Goal: Task Accomplishment & Management: Use online tool/utility

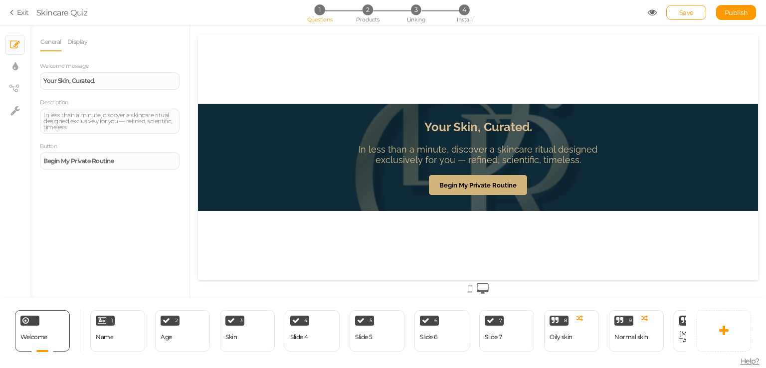
click at [344, 102] on div "Your Skin, Curated. In less than a minute, discover a skincare ritual designed …" at bounding box center [478, 157] width 560 height 245
click at [340, 76] on div "Your Skin, Curated. In less than a minute, discover a skincare ritual designed …" at bounding box center [478, 157] width 560 height 245
click at [106, 124] on div "In less than a minute, discover a skincare ritual designed exclusively for you …" at bounding box center [109, 121] width 133 height 18
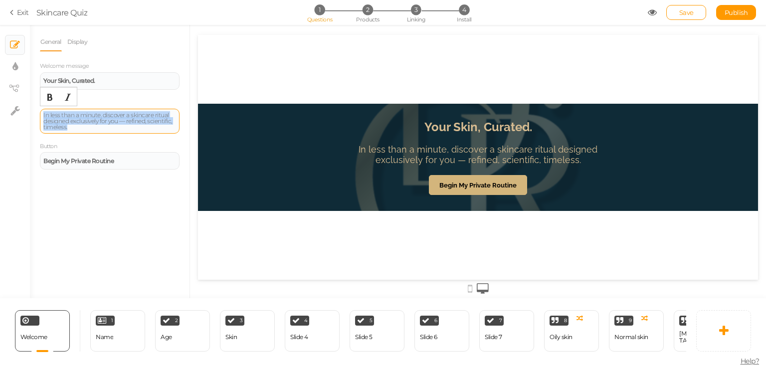
paste div
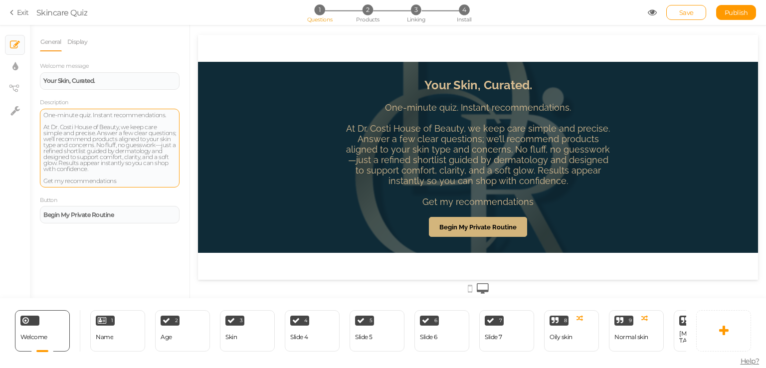
click at [328, 49] on div "Your Skin, Curated. One-minute quiz. Instant recommendations. At Dr. Costi Hous…" at bounding box center [478, 157] width 560 height 245
click at [132, 322] on div "1 Name × Define the conditions to show this slide. Clone Change type Delete" at bounding box center [117, 330] width 55 height 41
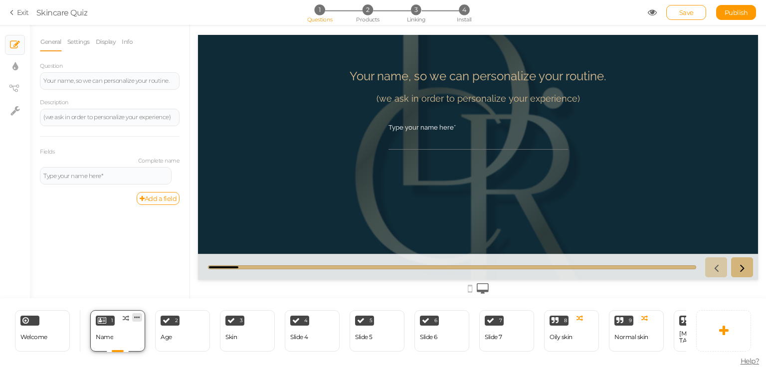
click at [136, 314] on icon at bounding box center [137, 317] width 6 height 7
click at [121, 332] on span "Delete" at bounding box center [118, 335] width 18 height 7
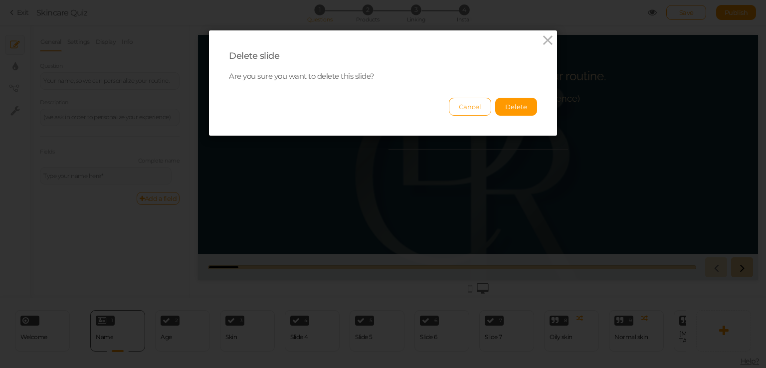
click at [499, 116] on div "Delete slide Are you sure you want to delete this slide? Cancel Delete" at bounding box center [383, 82] width 348 height 105
click at [505, 112] on button "Delete" at bounding box center [517, 107] width 42 height 18
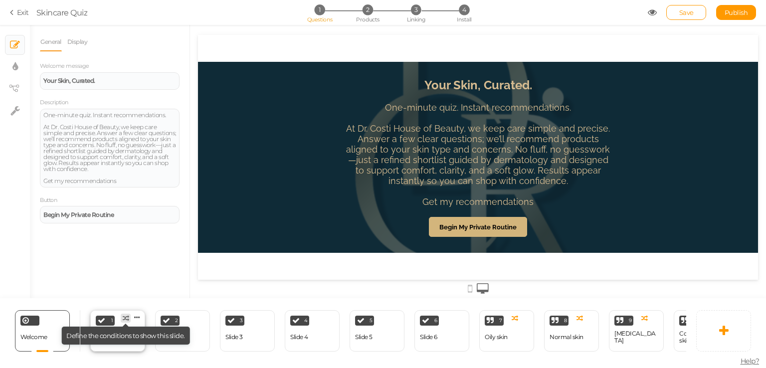
click at [120, 338] on tip "× Define the conditions to show this slide." at bounding box center [125, 336] width 129 height 18
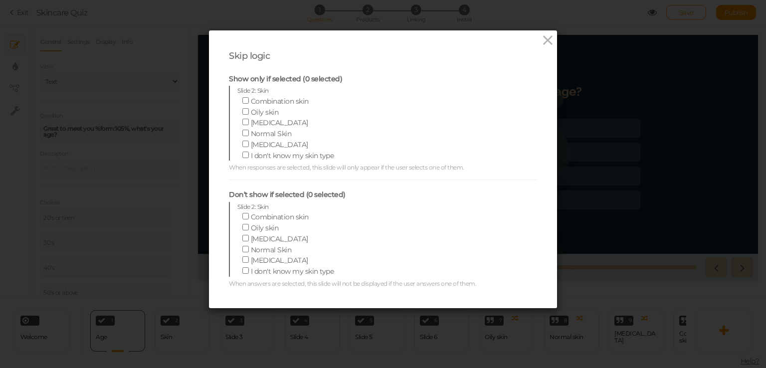
click at [150, 34] on div "Skip logic Show only if selected (0 selected) Slide 2: Skin Combination skin Oi…" at bounding box center [383, 184] width 766 height 368
click at [193, 28] on div "Skip logic Show only if selected (0 selected) Slide 2: Skin Combination skin Oi…" at bounding box center [383, 184] width 766 height 368
click at [548, 44] on icon at bounding box center [548, 40] width 14 height 15
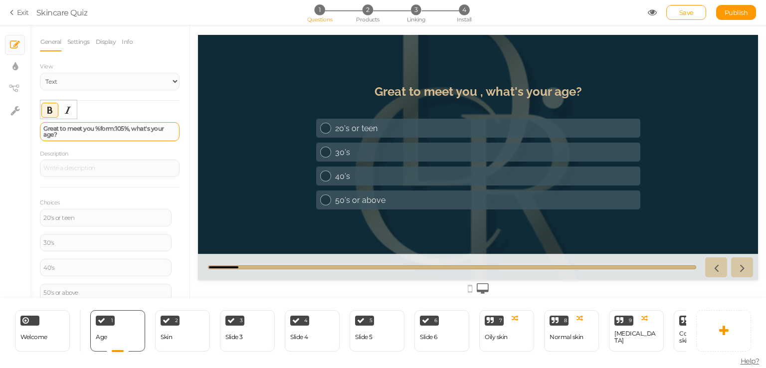
click at [112, 130] on strong "Great to meet you %form:105%, what's your age?" at bounding box center [103, 131] width 121 height 13
paste div
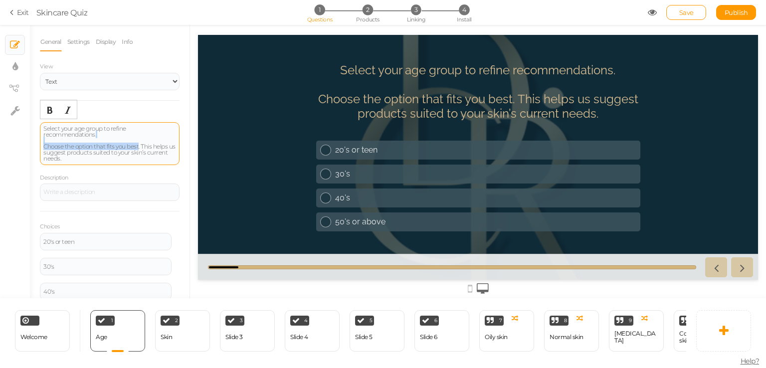
drag, startPoint x: 42, startPoint y: 142, endPoint x: 140, endPoint y: 144, distance: 97.8
click at [140, 144] on div "Select your age group to refine recommendations. Choose the option that fits yo…" at bounding box center [110, 143] width 140 height 43
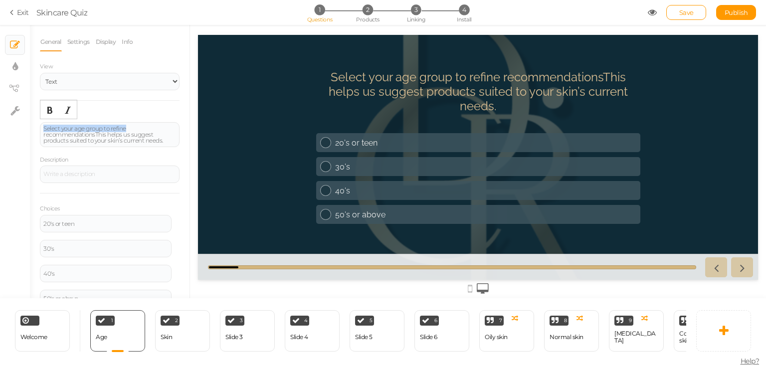
drag, startPoint x: 133, startPoint y: 125, endPoint x: 32, endPoint y: 124, distance: 100.8
click at [32, 124] on div "General Settings Display Info View Text Images Slider Dropdown Question Select …" at bounding box center [110, 165] width 160 height 266
click at [94, 136] on div "Select your age group to refine recommendations This helps us suggest products …" at bounding box center [109, 135] width 133 height 18
drag, startPoint x: 98, startPoint y: 134, endPoint x: 48, endPoint y: 109, distance: 55.6
click at [24, 122] on div "× Slides × Display settings × View tree × Settings General Settings Display Inf…" at bounding box center [383, 161] width 766 height 273
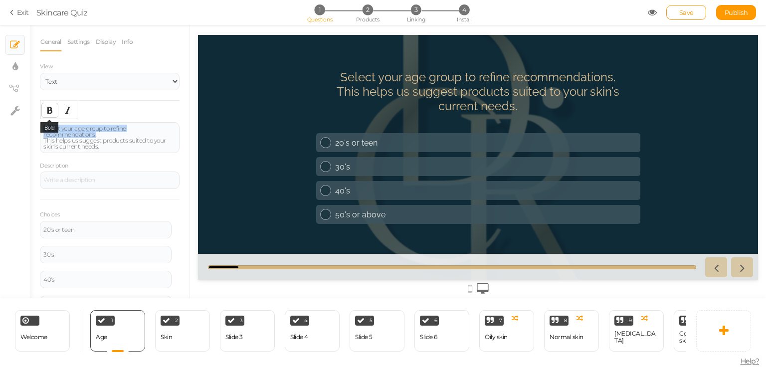
click at [51, 106] on icon "Bold" at bounding box center [50, 110] width 8 height 8
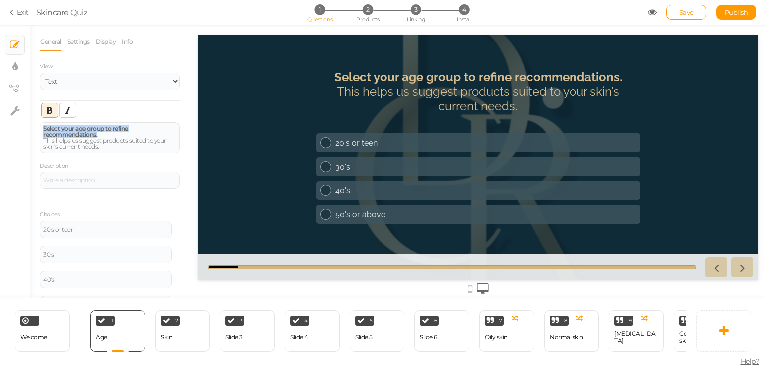
click at [61, 107] on button "Italic" at bounding box center [68, 110] width 16 height 14
click at [72, 110] on button "Italic" at bounding box center [68, 110] width 16 height 14
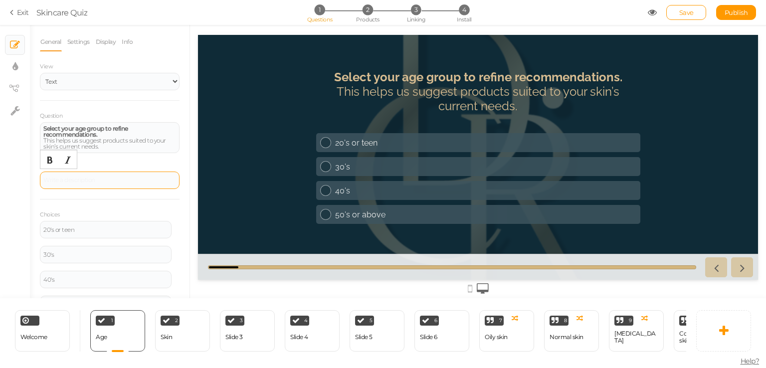
click at [105, 180] on div at bounding box center [109, 181] width 133 height 6
click at [125, 157] on div "Question Select your age group to refine recommendations. This helps us suggest…" at bounding box center [110, 216] width 140 height 210
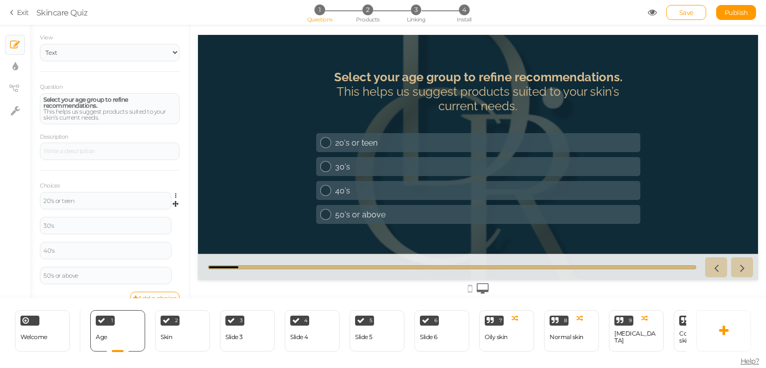
scroll to position [45, 0]
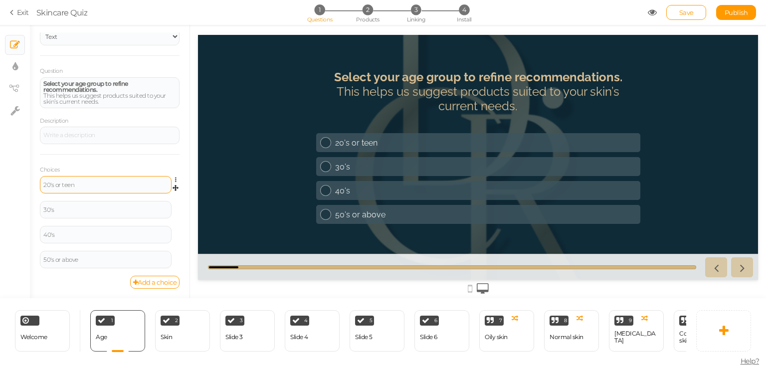
click at [66, 184] on div "20's or teen" at bounding box center [105, 185] width 125 height 6
paste div
drag, startPoint x: 59, startPoint y: 207, endPoint x: 14, endPoint y: 198, distance: 45.2
click at [10, 203] on div "× Slides × Display settings × View tree × Settings General Settings Display Inf…" at bounding box center [383, 161] width 766 height 273
paste div
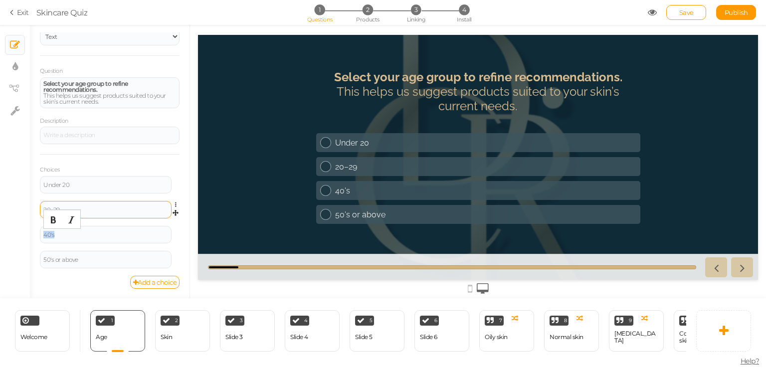
drag, startPoint x: 79, startPoint y: 235, endPoint x: 28, endPoint y: 232, distance: 51.5
click at [28, 232] on div "× Slides × Display settings × View tree × Settings General Settings Display Inf…" at bounding box center [383, 161] width 766 height 273
drag, startPoint x: 96, startPoint y: 260, endPoint x: 0, endPoint y: 261, distance: 95.8
click at [0, 261] on div "× Slides × Display settings × View tree × Settings General Settings Display Inf…" at bounding box center [383, 161] width 766 height 273
click at [51, 297] on div "General Settings Display Info View Text Images Slider Dropdown Question Select …" at bounding box center [110, 165] width 160 height 266
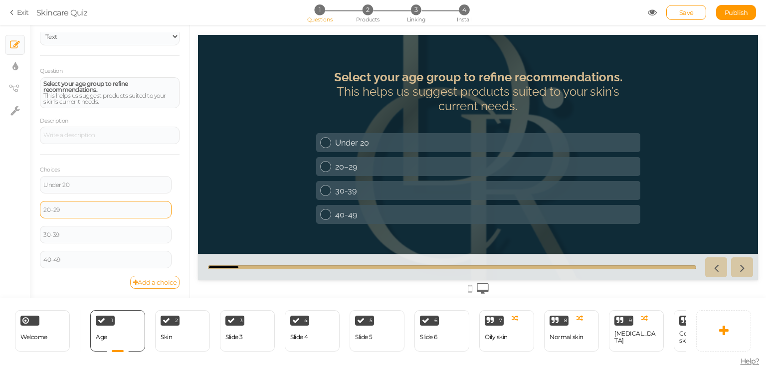
click at [132, 282] on link "Add a choice" at bounding box center [155, 282] width 50 height 13
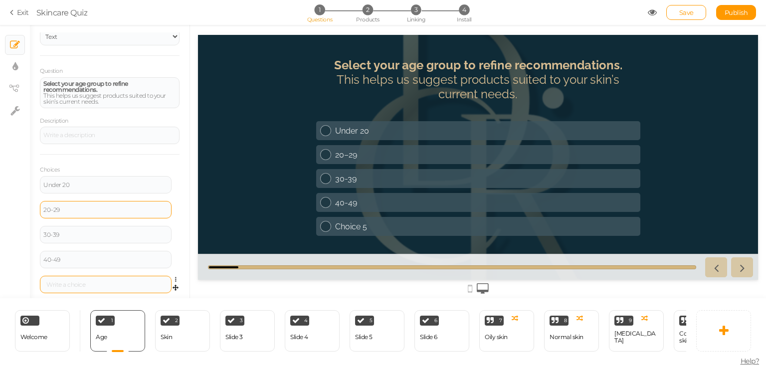
click at [95, 283] on div at bounding box center [105, 285] width 125 height 6
click at [180, 336] on div "2 Skin × Define the conditions to show this slide. Clone Change type Delete" at bounding box center [182, 330] width 55 height 41
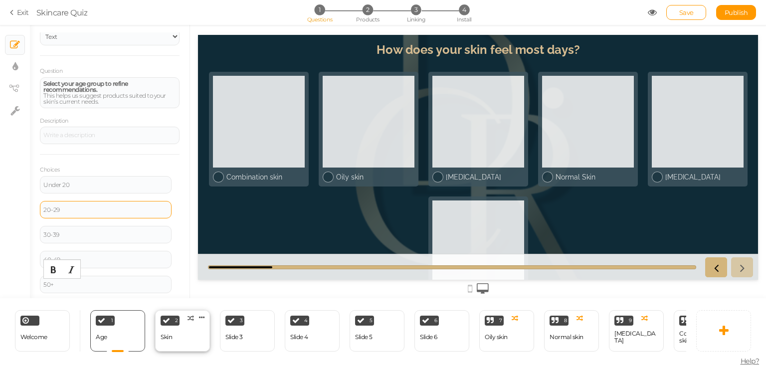
select select "2"
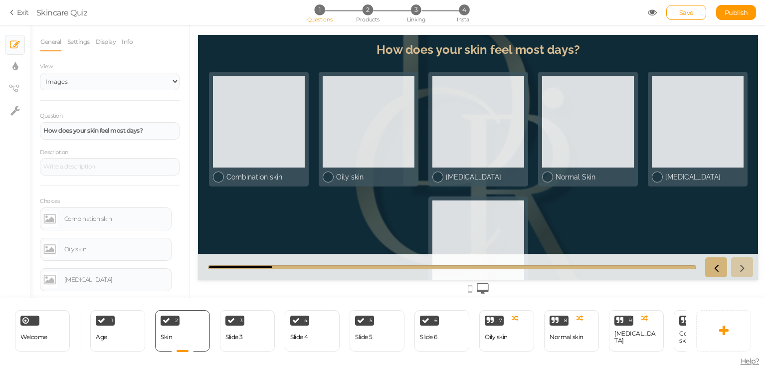
scroll to position [0, 0]
click at [261, 145] on div at bounding box center [259, 122] width 92 height 92
click at [289, 148] on div at bounding box center [259, 122] width 92 height 92
click at [286, 136] on div at bounding box center [259, 122] width 92 height 92
click at [743, 269] on icon at bounding box center [742, 267] width 13 height 13
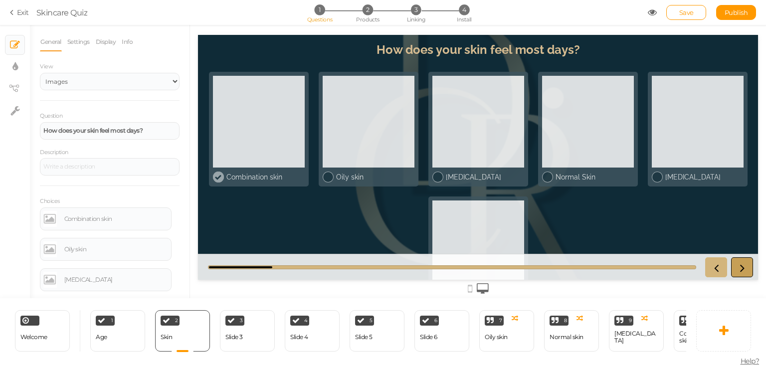
click at [737, 273] on icon at bounding box center [742, 267] width 13 height 13
click at [365, 132] on div at bounding box center [369, 122] width 92 height 92
click at [483, 142] on div at bounding box center [479, 122] width 92 height 92
click at [601, 151] on div at bounding box center [588, 122] width 92 height 92
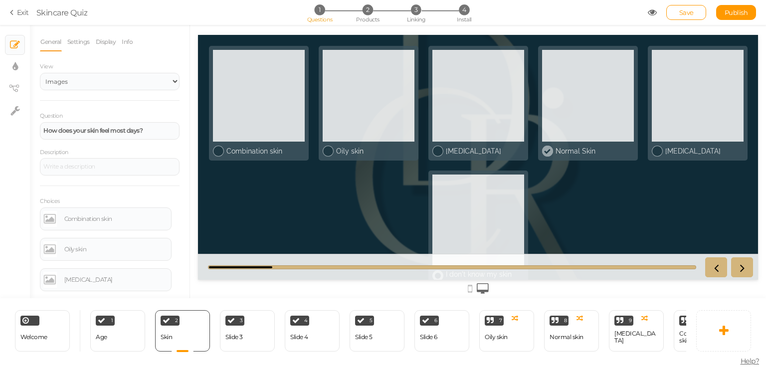
scroll to position [67, 0]
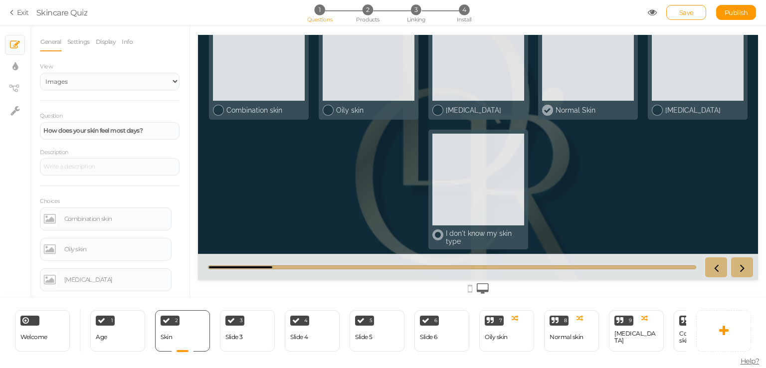
click at [484, 189] on div at bounding box center [479, 180] width 92 height 92
click at [468, 205] on div at bounding box center [479, 180] width 92 height 92
click at [484, 182] on div at bounding box center [479, 180] width 92 height 92
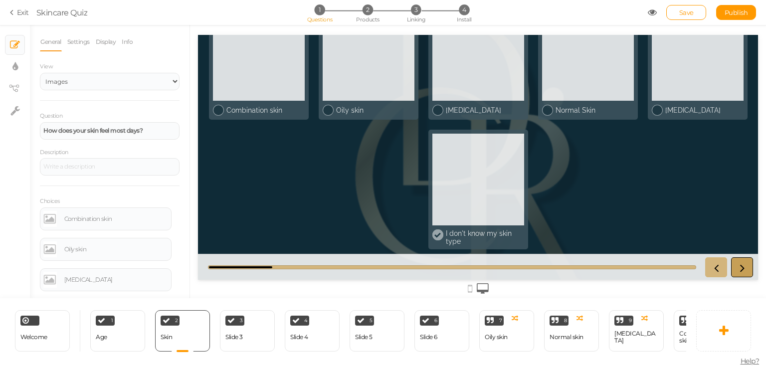
click at [749, 270] on icon at bounding box center [742, 267] width 13 height 13
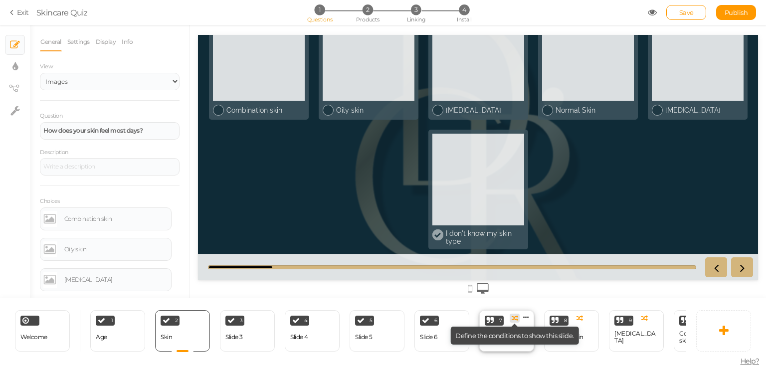
click at [512, 315] on icon at bounding box center [515, 318] width 6 height 6
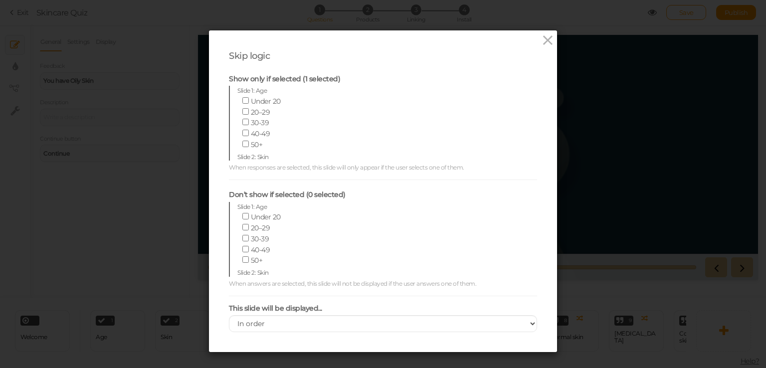
click at [607, 191] on div "Skip logic Show only if selected (1 selected) Slide 1: Age Under 20 20–29 30-39…" at bounding box center [383, 184] width 766 height 368
click at [541, 48] on link at bounding box center [548, 41] width 14 height 16
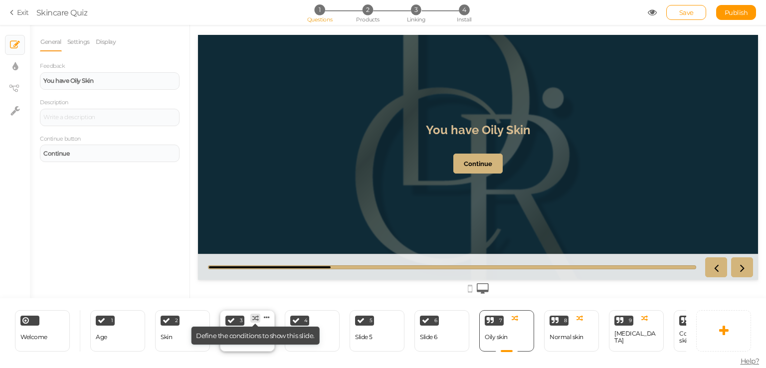
click at [255, 315] on icon at bounding box center [255, 318] width 6 height 6
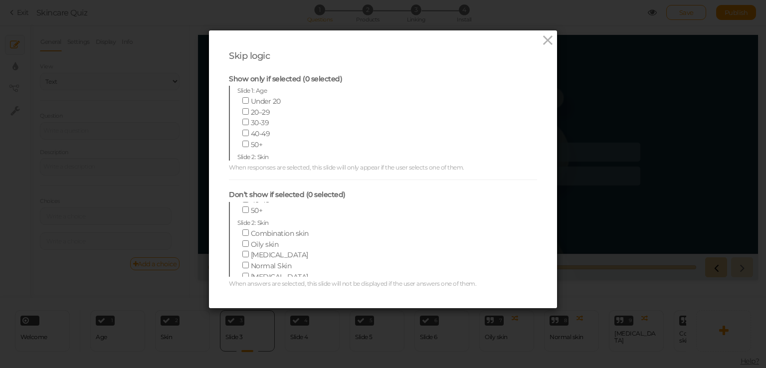
scroll to position [100, 0]
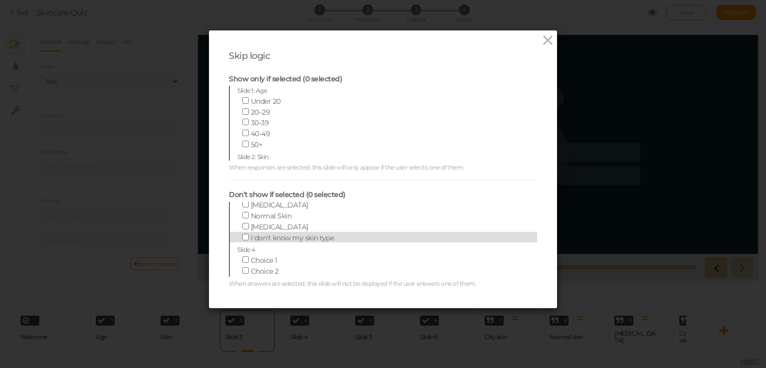
click at [289, 238] on span "I don't know my skin type" at bounding box center [292, 238] width 83 height 9
click at [249, 238] on input "I don't know my skin type" at bounding box center [246, 237] width 6 height 6
checkbox input "true"
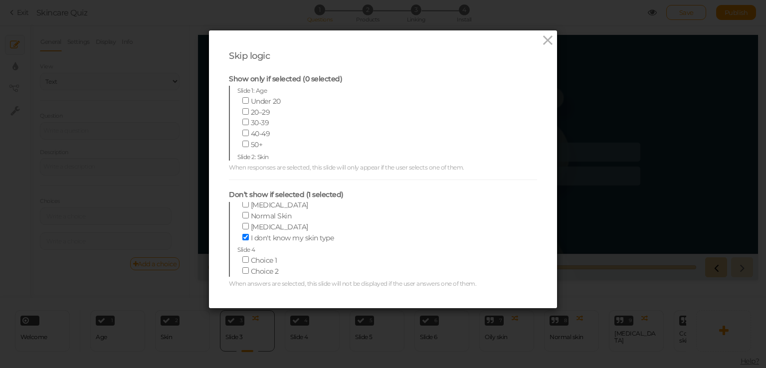
click at [185, 210] on div "Skip logic Show only if selected (0 selected) Slide 1: Age Under 20 20–29 30-39…" at bounding box center [383, 184] width 766 height 368
click at [541, 41] on icon at bounding box center [548, 40] width 14 height 15
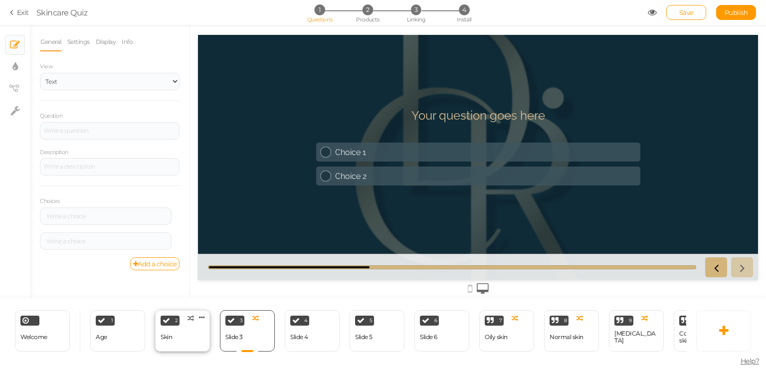
click at [194, 334] on div "2 Skin × Define the conditions to show this slide. Clone Change type Delete" at bounding box center [182, 330] width 55 height 41
select select "2"
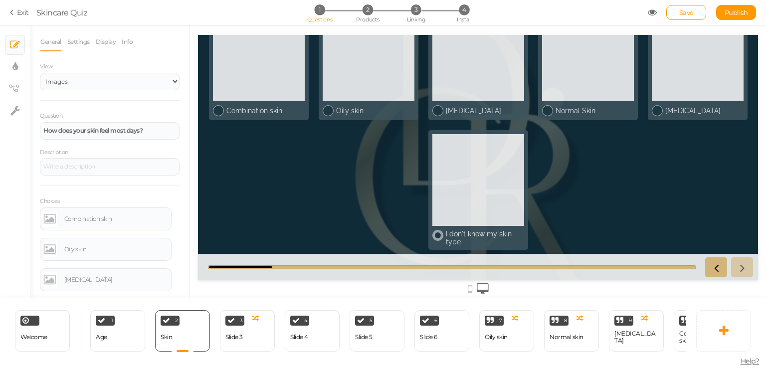
scroll to position [67, 0]
click at [477, 199] on div at bounding box center [479, 180] width 92 height 92
click at [749, 274] on link at bounding box center [743, 267] width 22 height 20
click at [748, 270] on icon at bounding box center [742, 267] width 13 height 13
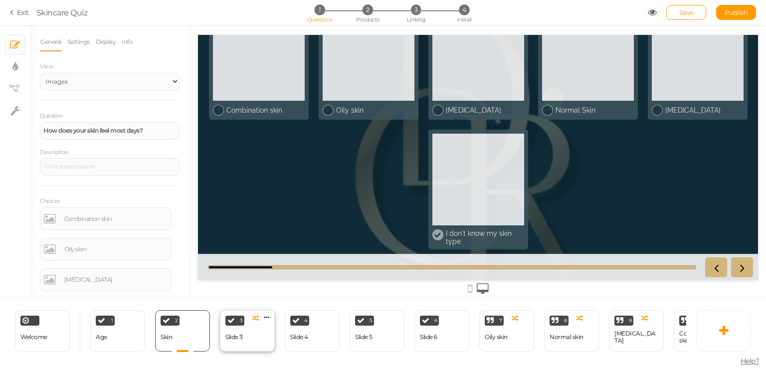
click at [240, 334] on div "Slide 3" at bounding box center [234, 337] width 17 height 7
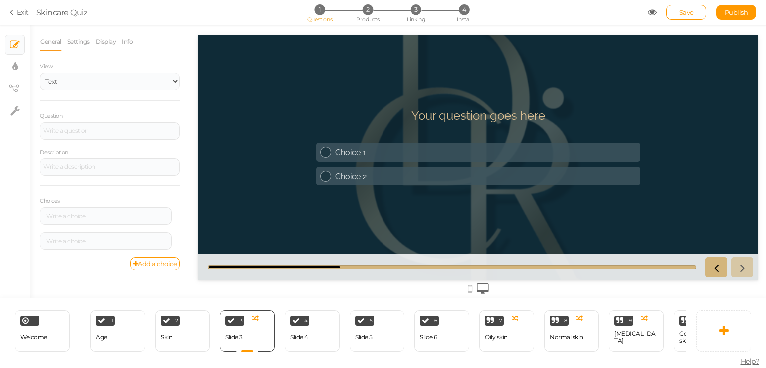
scroll to position [0, 0]
click at [493, 116] on h1 "Your question goes here" at bounding box center [479, 120] width 134 height 24
click at [188, 331] on div "2 Skin × Define the conditions to show this slide. Clone Change type Delete" at bounding box center [182, 330] width 55 height 41
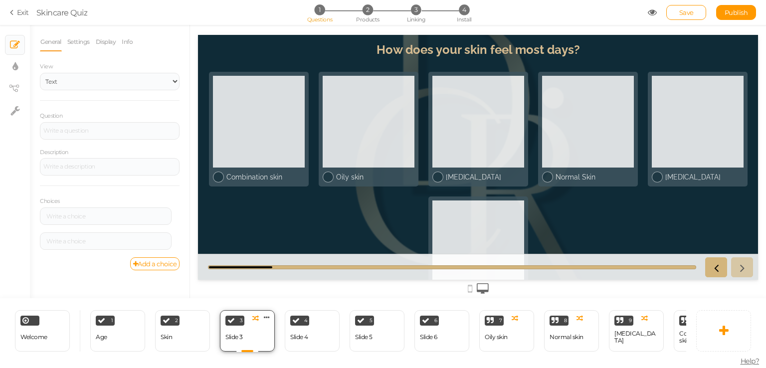
select select "2"
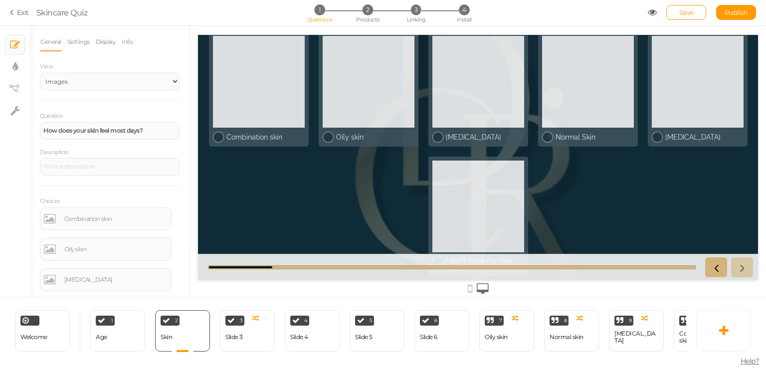
scroll to position [67, 0]
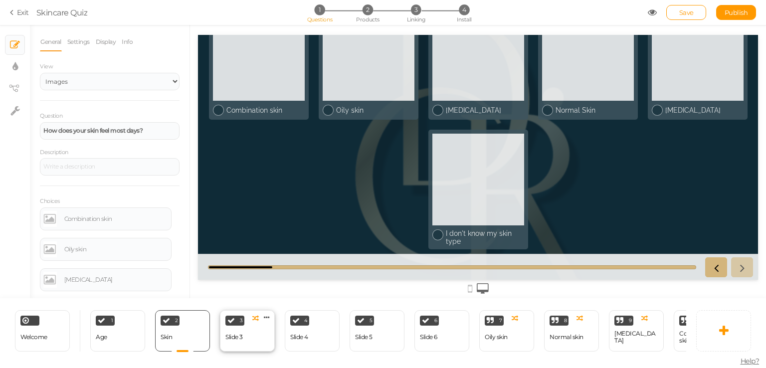
click at [261, 334] on div "3 Slide 3 × Define the conditions to show this slide. Clone Change type Delete" at bounding box center [247, 330] width 55 height 41
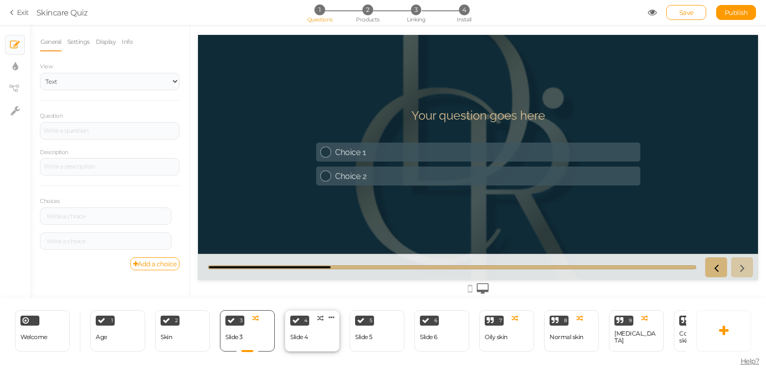
scroll to position [0, 0]
click at [299, 342] on div "Slide 4" at bounding box center [299, 337] width 18 height 17
click at [370, 329] on div "Slide 5" at bounding box center [363, 337] width 17 height 17
click at [425, 321] on div "6" at bounding box center [429, 321] width 19 height 10
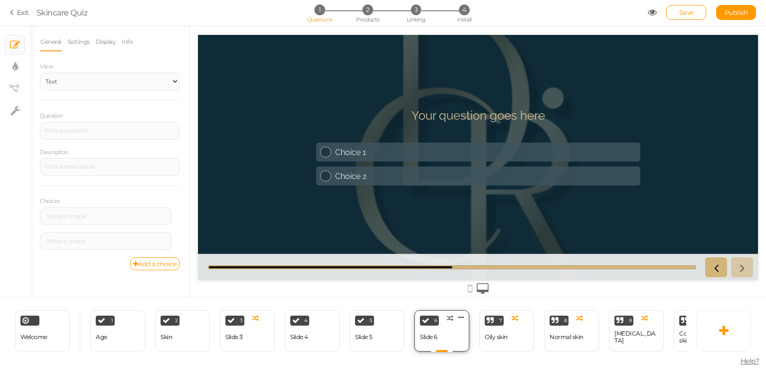
click at [467, 313] on span "Clone Change type Delete" at bounding box center [464, 315] width 10 height 8
click at [505, 345] on div "7 Oily skin × Define the conditions to show this slide. Clone Change type Delete" at bounding box center [507, 330] width 55 height 41
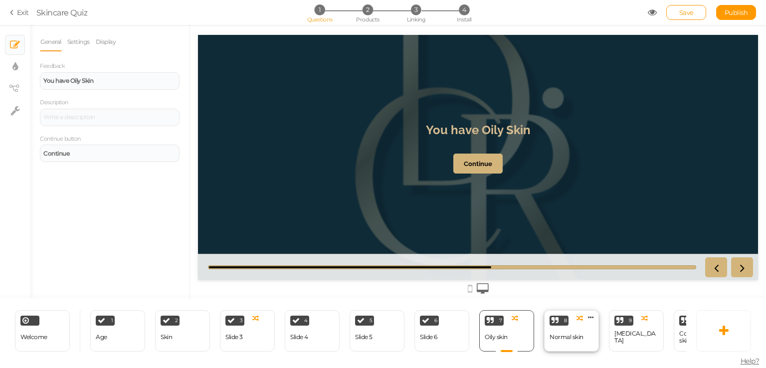
click at [561, 329] on div "Normal skin" at bounding box center [567, 337] width 34 height 17
click at [462, 314] on icon at bounding box center [462, 317] width 6 height 7
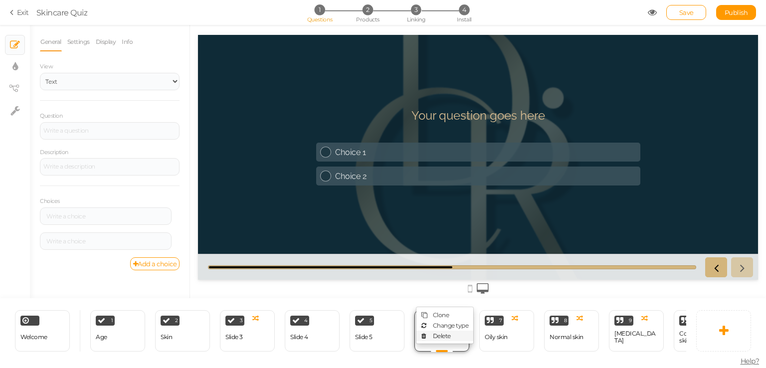
click at [453, 331] on link "Delete" at bounding box center [445, 336] width 57 height 10
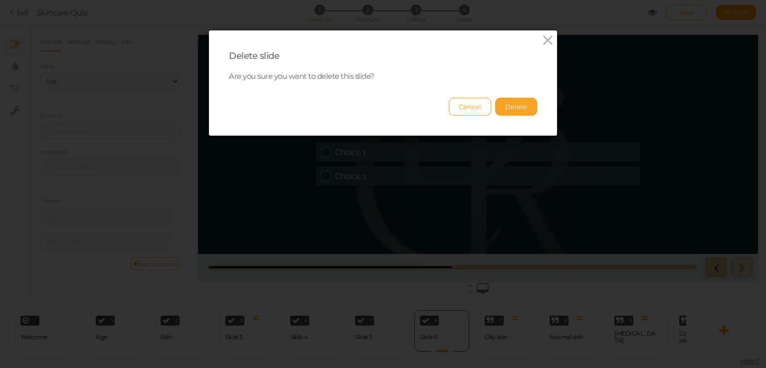
click at [507, 98] on button "Delete" at bounding box center [517, 107] width 42 height 18
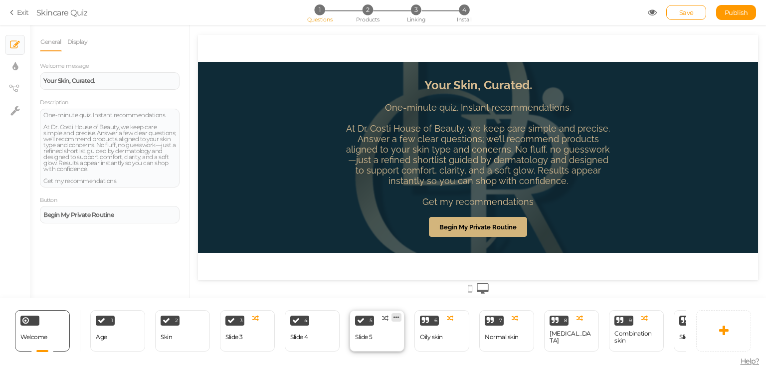
click at [395, 314] on icon at bounding box center [397, 317] width 6 height 7
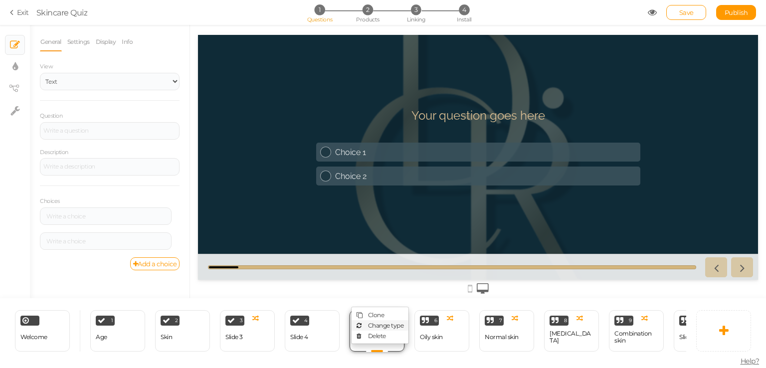
click at [395, 326] on link "Change type" at bounding box center [380, 325] width 57 height 10
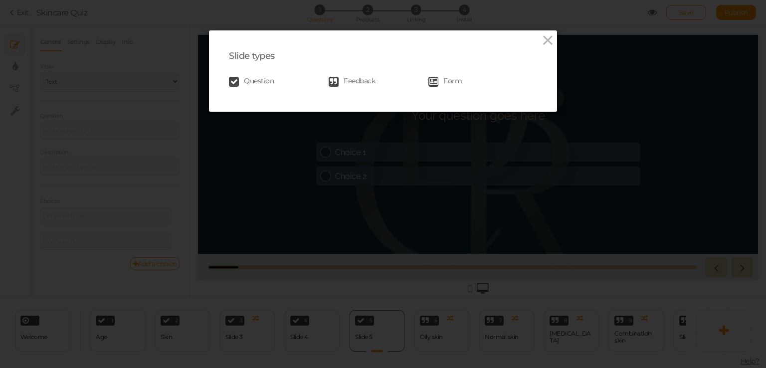
click at [396, 189] on div "Slide types Question Feedback Form" at bounding box center [383, 184] width 766 height 368
click at [547, 30] on div "Slide types Question Feedback Form" at bounding box center [383, 70] width 348 height 81
click at [541, 41] on icon at bounding box center [548, 40] width 14 height 15
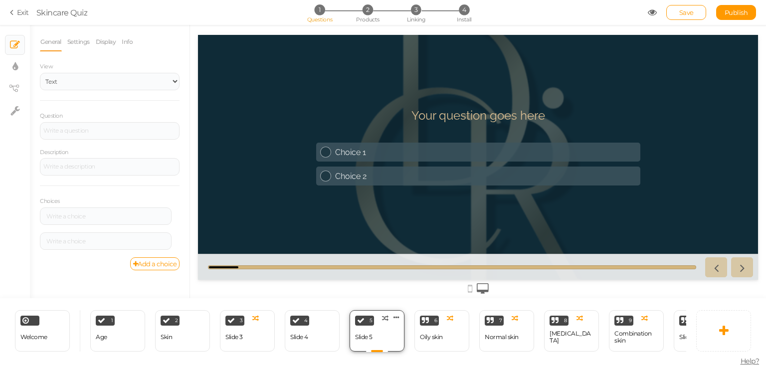
click at [400, 313] on link at bounding box center [397, 317] width 10 height 8
click at [308, 289] on div at bounding box center [478, 288] width 560 height 16
click at [230, 334] on div "Slide 3" at bounding box center [234, 337] width 17 height 7
click at [300, 334] on div "Slide 4" at bounding box center [299, 337] width 18 height 7
click at [372, 336] on div "Slide 5" at bounding box center [363, 337] width 17 height 7
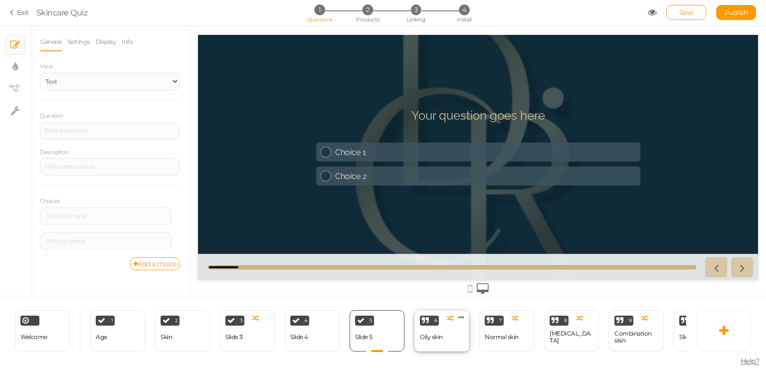
click at [424, 340] on div "Oily skin" at bounding box center [431, 337] width 23 height 17
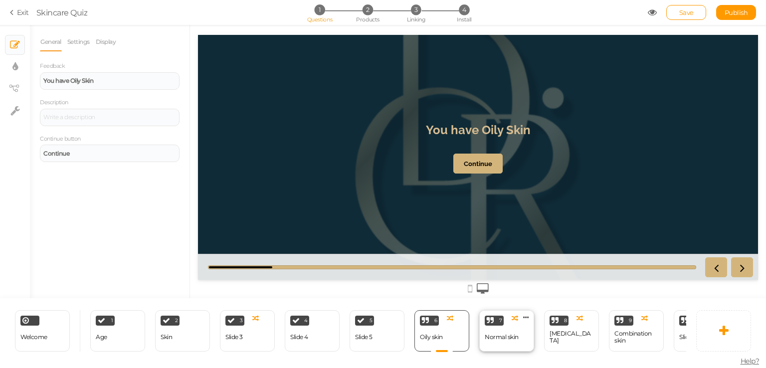
click at [489, 337] on div "Normal skin" at bounding box center [502, 337] width 34 height 17
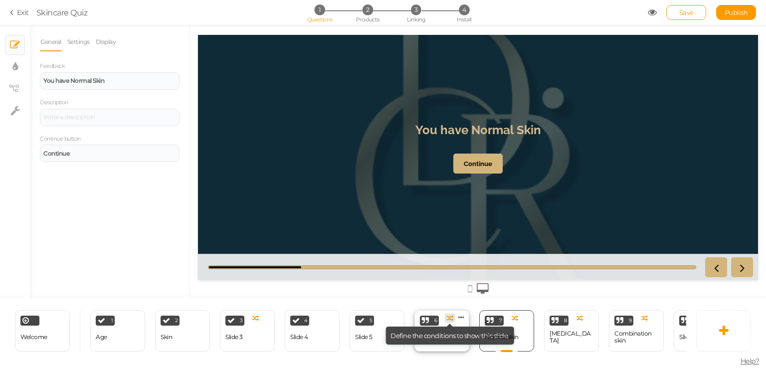
click at [448, 315] on icon at bounding box center [450, 318] width 6 height 6
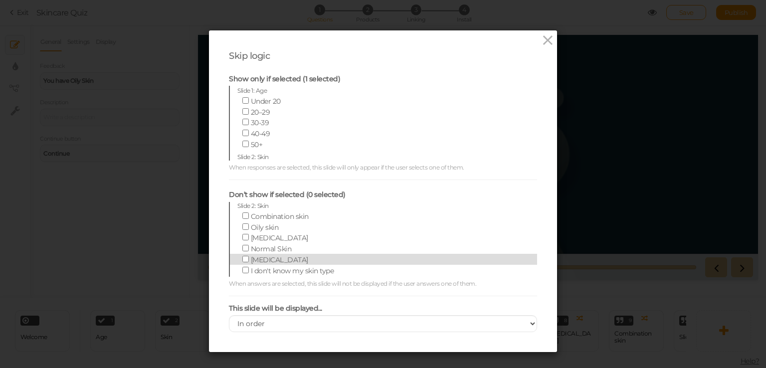
scroll to position [50, 0]
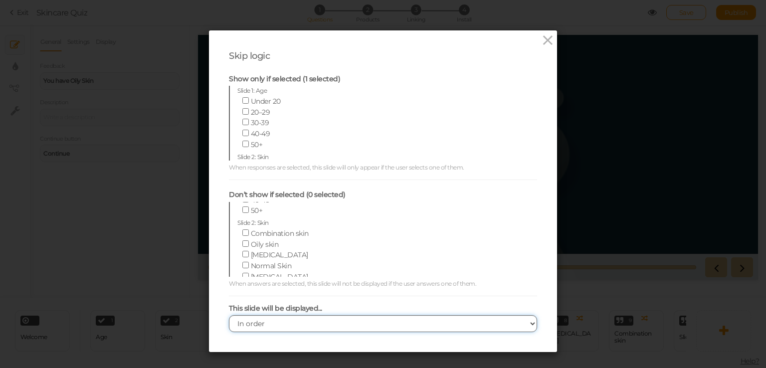
click at [247, 326] on select "In order When dependencies are met" at bounding box center [383, 323] width 308 height 17
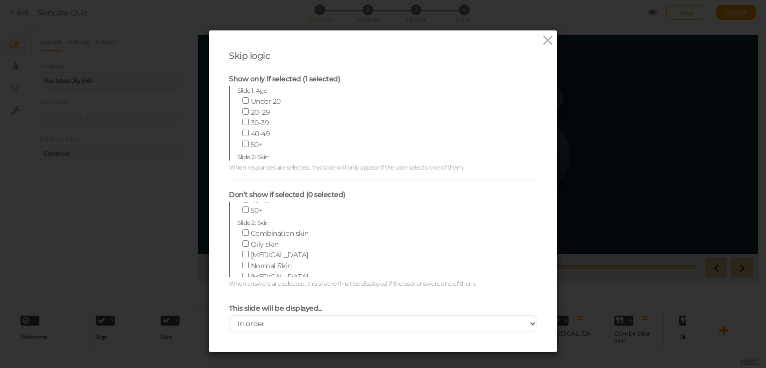
click at [233, 300] on div "This slide will be displayed... In order When dependencies are met" at bounding box center [383, 314] width 308 height 37
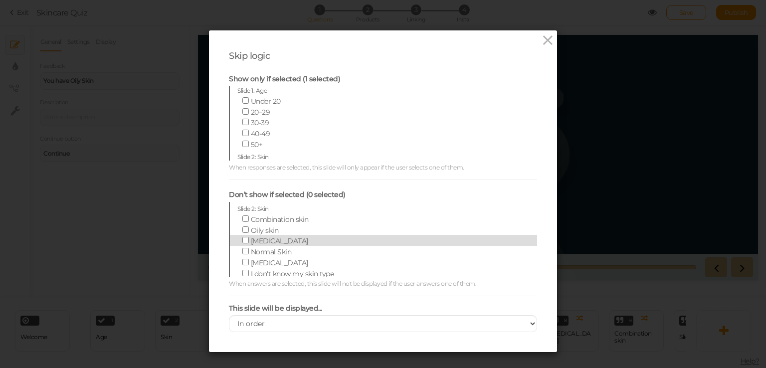
scroll to position [0, 0]
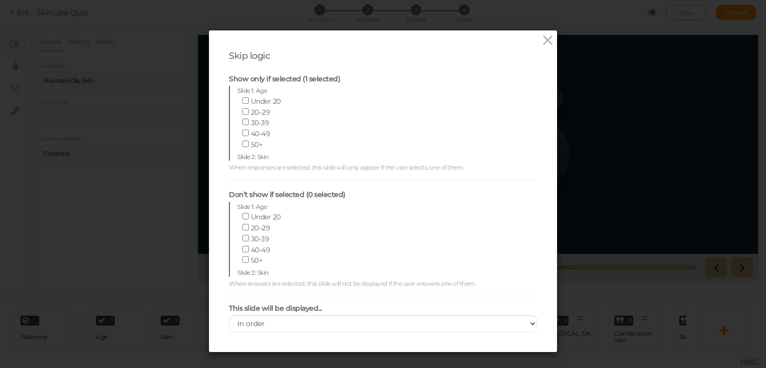
click at [260, 91] on span "Slide 1: Age" at bounding box center [252, 90] width 29 height 7
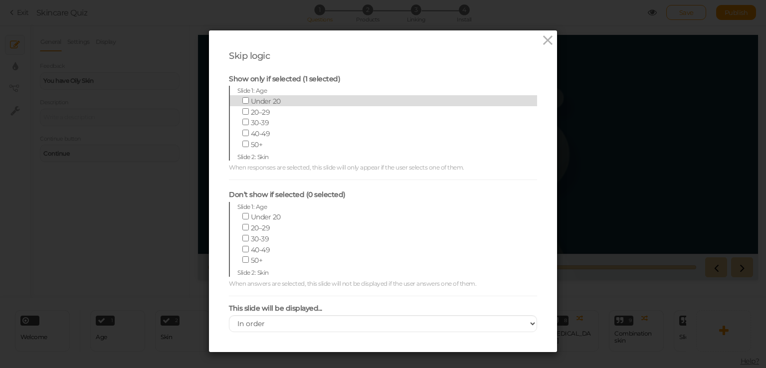
click at [256, 100] on span "Under 20" at bounding box center [266, 101] width 30 height 9
click at [249, 100] on input "Under 20" at bounding box center [246, 100] width 6 height 6
click at [256, 100] on span "Under 20" at bounding box center [266, 101] width 30 height 9
click at [249, 100] on input "Under 20" at bounding box center [246, 100] width 6 height 6
checkbox input "false"
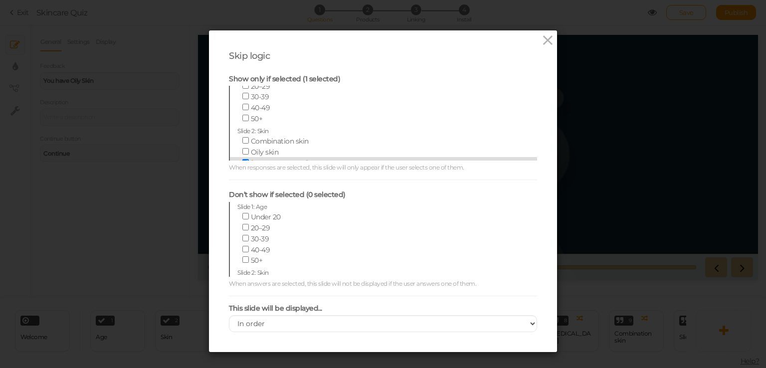
scroll to position [50, 0]
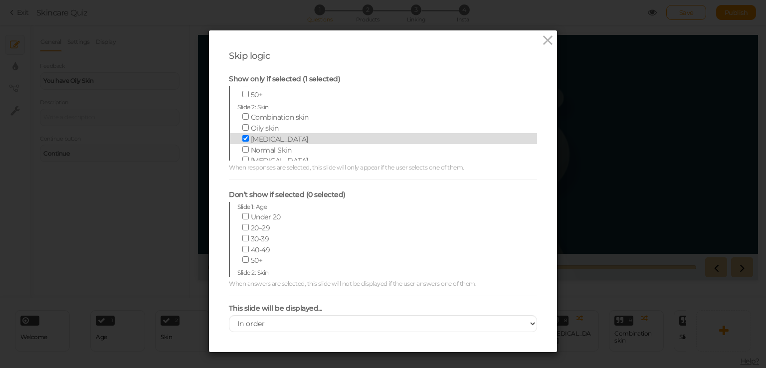
click at [263, 135] on span "[MEDICAL_DATA]" at bounding box center [279, 139] width 57 height 9
click at [249, 135] on input "[MEDICAL_DATA]" at bounding box center [246, 138] width 6 height 6
checkbox input "false"
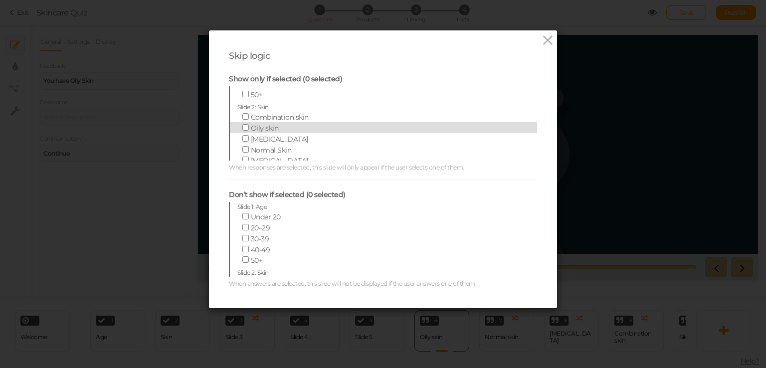
click at [273, 124] on span "Oily skin" at bounding box center [265, 128] width 28 height 9
click at [249, 124] on input "Oily skin" at bounding box center [246, 127] width 6 height 6
checkbox input "true"
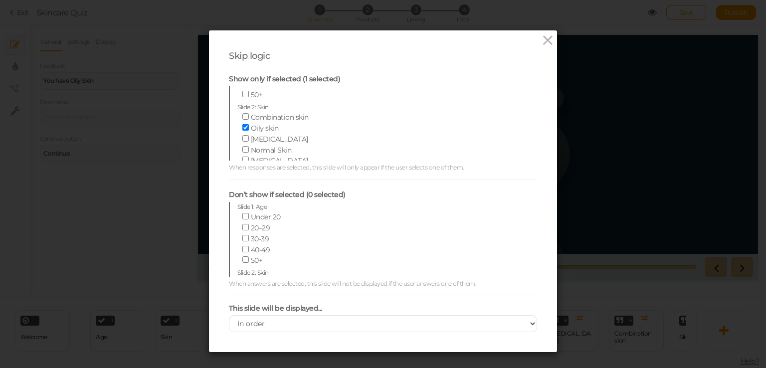
click at [148, 147] on div "Skip logic Show only if selected (1 selected) Slide 1: Age Under 20 20–29 30-39…" at bounding box center [383, 184] width 766 height 368
click at [541, 39] on icon at bounding box center [548, 40] width 14 height 15
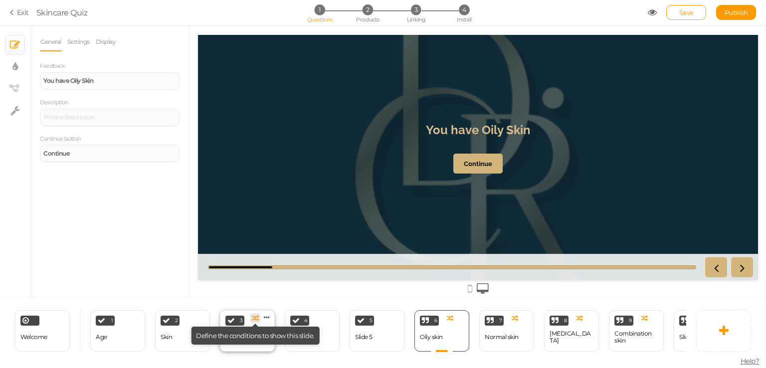
click at [253, 315] on icon at bounding box center [255, 318] width 6 height 6
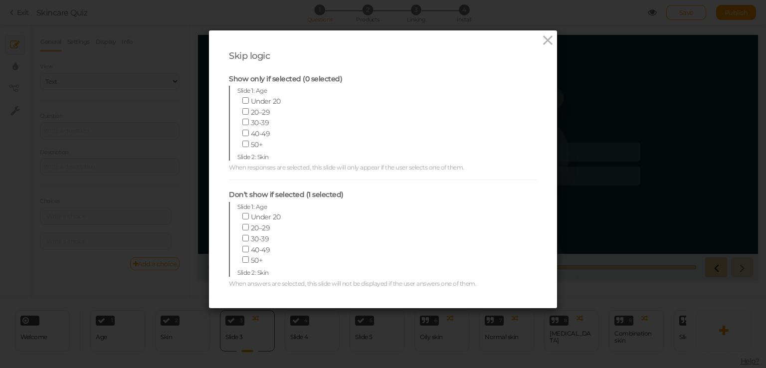
scroll to position [0, 0]
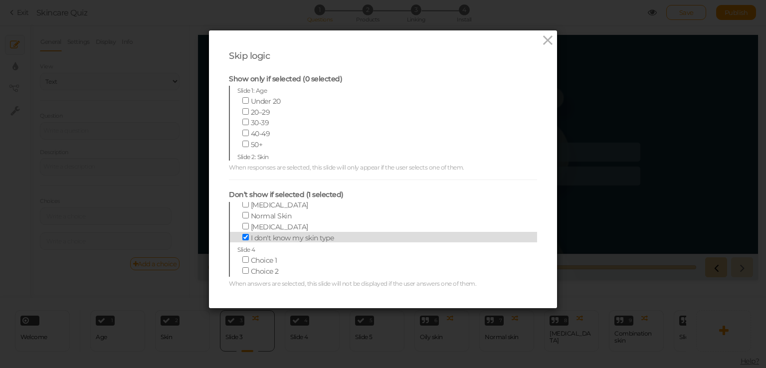
click at [268, 237] on span "I don't know my skin type" at bounding box center [292, 238] width 83 height 9
click at [249, 237] on input "I don't know my skin type" at bounding box center [246, 237] width 6 height 6
checkbox input "false"
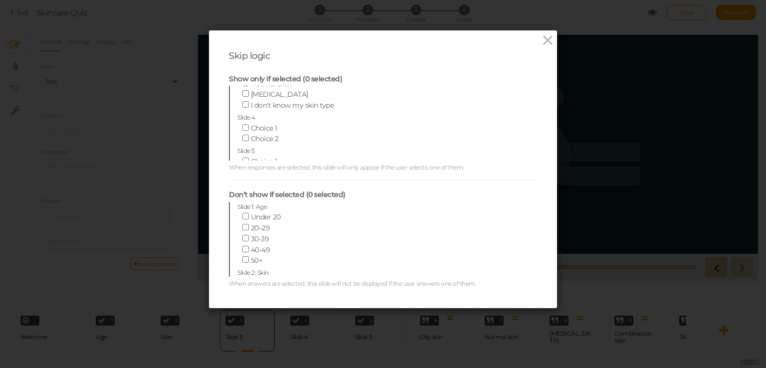
scroll to position [100, 0]
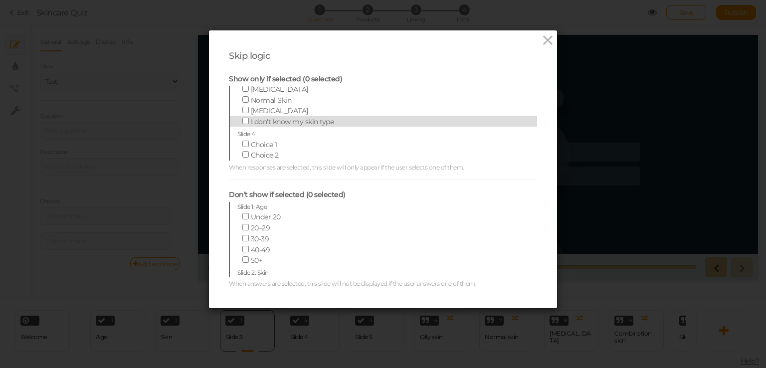
click at [288, 121] on span "I don't know my skin type" at bounding box center [292, 121] width 83 height 9
click at [249, 121] on input "I don't know my skin type" at bounding box center [246, 121] width 6 height 6
checkbox input "true"
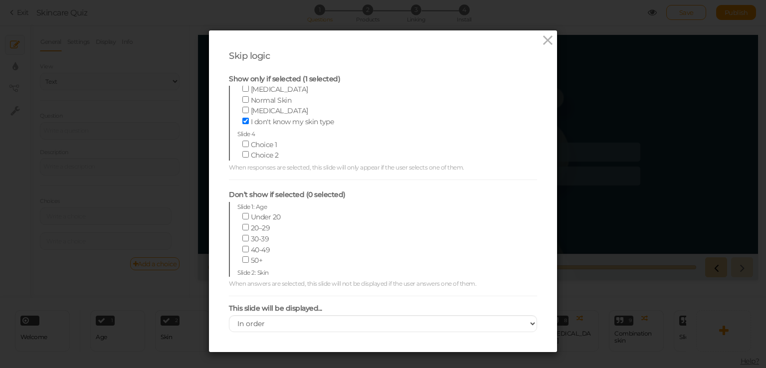
click at [160, 116] on div "Skip logic Show only if selected (1 selected) Slide 1: Age Under 20 20–29 30-39…" at bounding box center [383, 184] width 766 height 368
click at [543, 39] on icon at bounding box center [548, 40] width 14 height 15
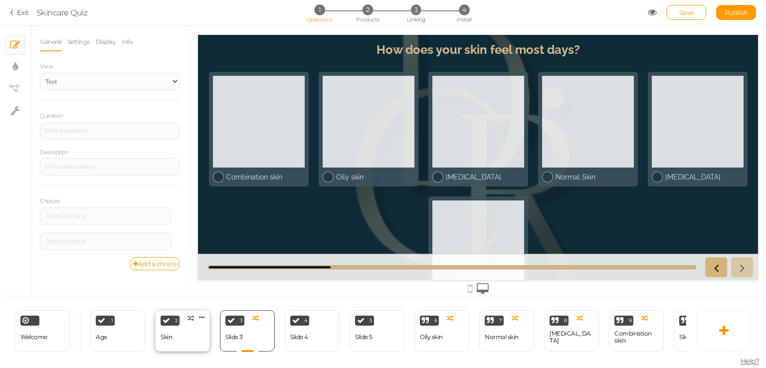
select select "2"
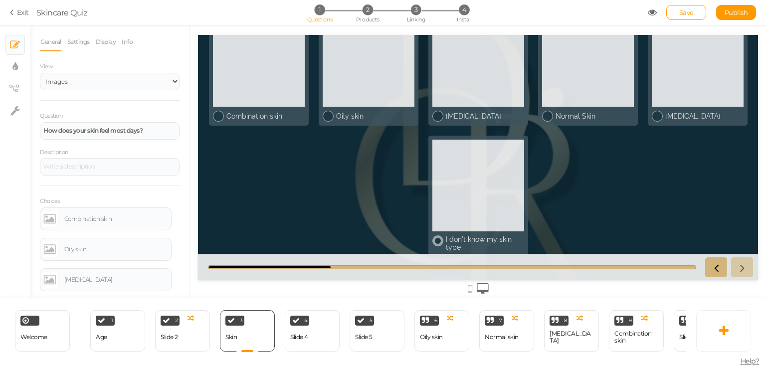
scroll to position [67, 0]
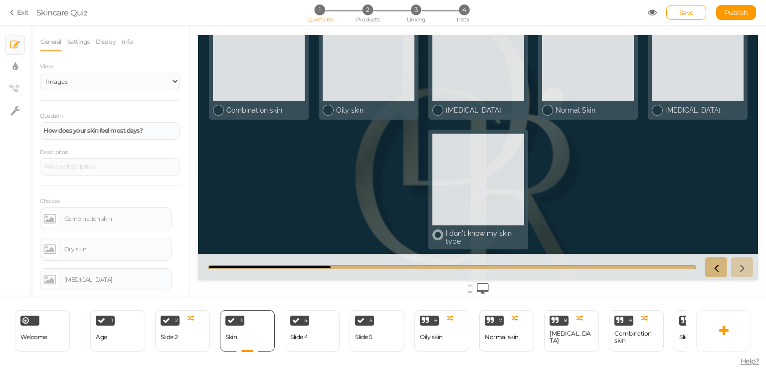
click at [473, 188] on div at bounding box center [479, 180] width 92 height 92
click at [743, 268] on icon at bounding box center [742, 267] width 13 height 13
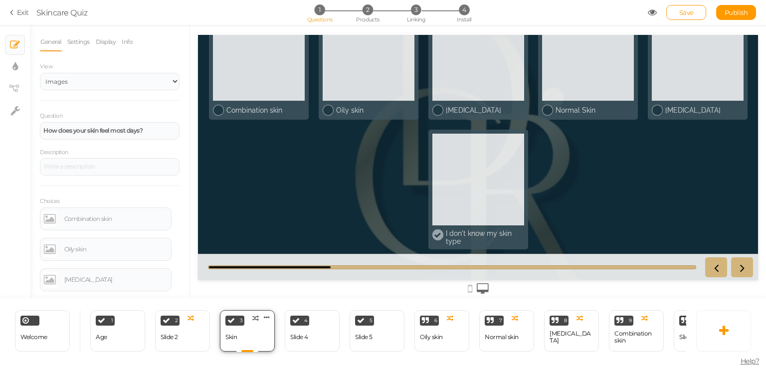
click at [250, 332] on div "3 Skin × Define the conditions to show this slide. Clone Change type Delete" at bounding box center [247, 330] width 55 height 41
click at [170, 329] on div "Slide 2" at bounding box center [169, 337] width 17 height 17
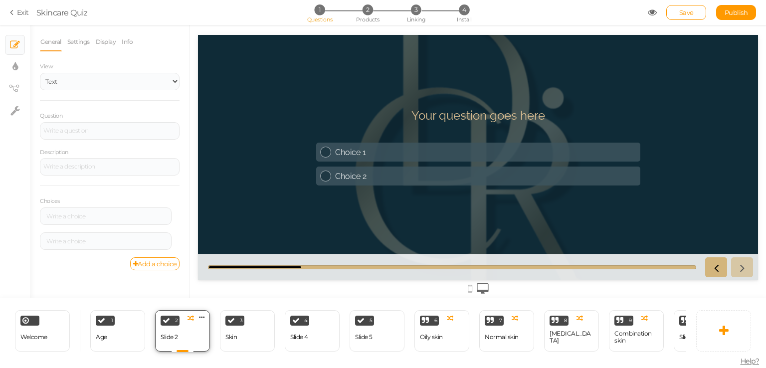
scroll to position [0, 0]
click at [250, 330] on div "3 Skin × Define the conditions to show this slide. Clone Change type Delete" at bounding box center [247, 330] width 55 height 41
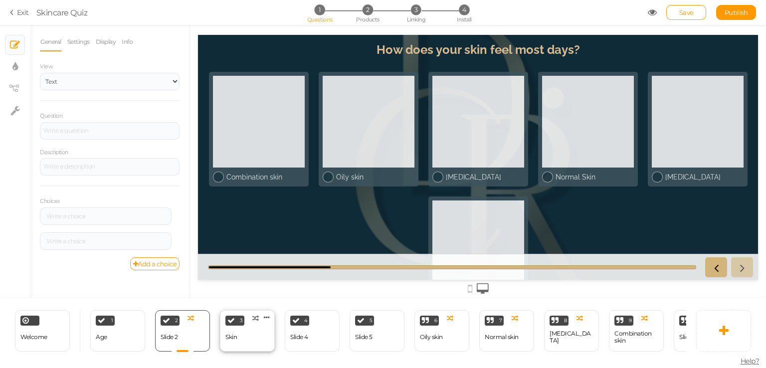
select select "2"
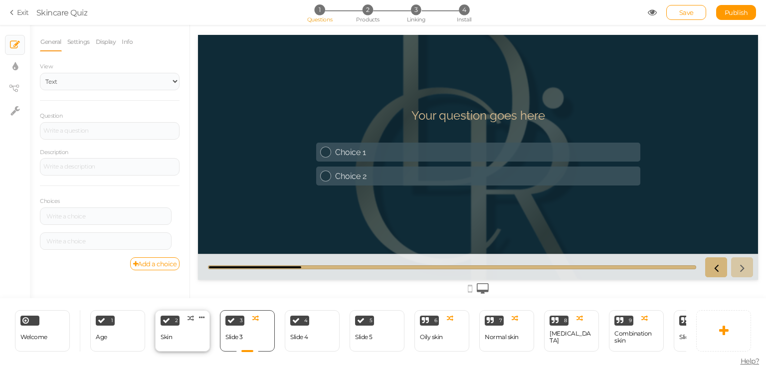
click at [180, 343] on div "2 Skin × Define the conditions to show this slide. Clone Change type Delete" at bounding box center [182, 330] width 55 height 41
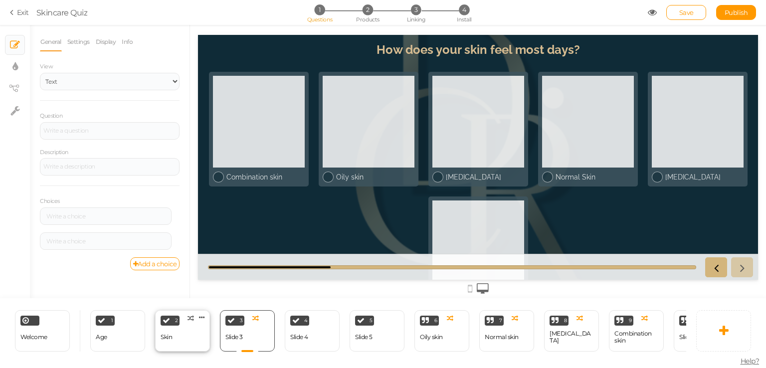
select select "2"
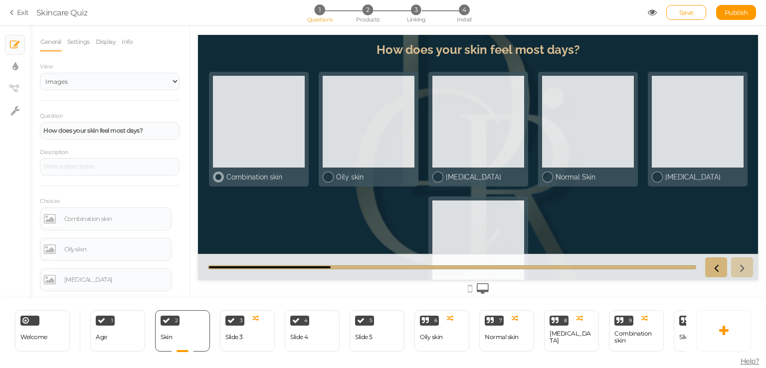
click at [247, 114] on div at bounding box center [259, 122] width 92 height 92
click at [260, 138] on div at bounding box center [259, 122] width 92 height 92
click at [284, 150] on div at bounding box center [259, 122] width 92 height 92
click at [741, 262] on icon at bounding box center [742, 267] width 13 height 13
click at [252, 126] on div at bounding box center [259, 122] width 92 height 92
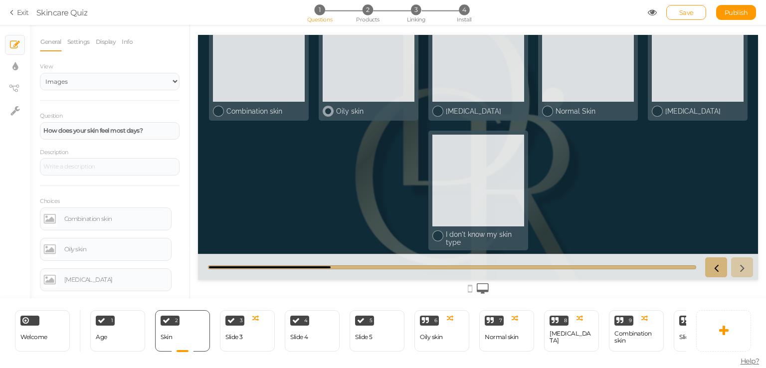
scroll to position [67, 0]
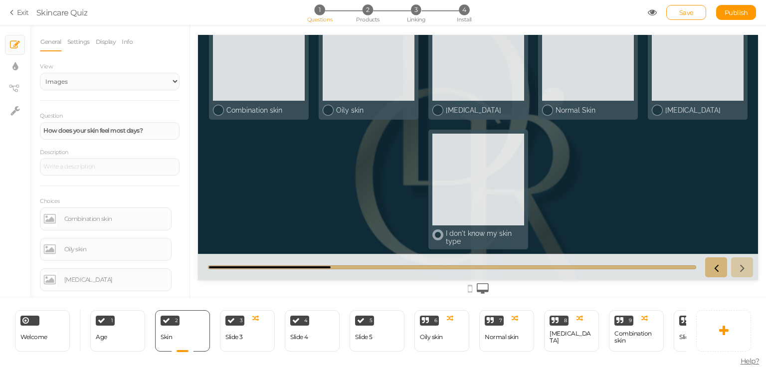
click at [448, 228] on div "I don't know my skin type" at bounding box center [479, 236] width 92 height 20
click at [747, 266] on icon at bounding box center [742, 267] width 13 height 13
click at [260, 331] on div "3 Slide 3 × Define the conditions to show this slide. Clone Change type Delete" at bounding box center [247, 330] width 55 height 41
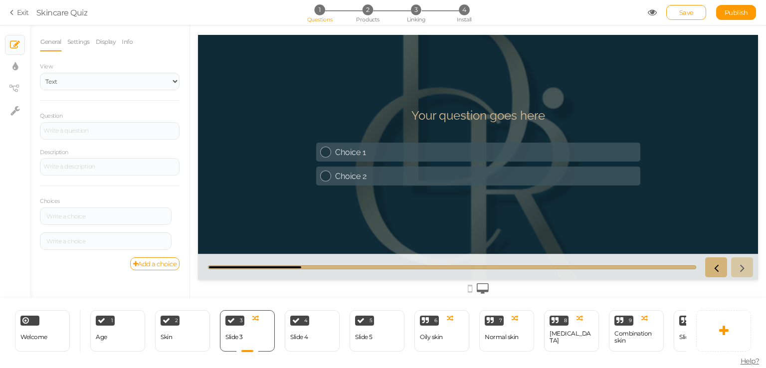
scroll to position [0, 0]
click at [324, 331] on div "4 Slide 4 × Define the conditions to show this slide. Clone Change type Delete" at bounding box center [312, 330] width 55 height 41
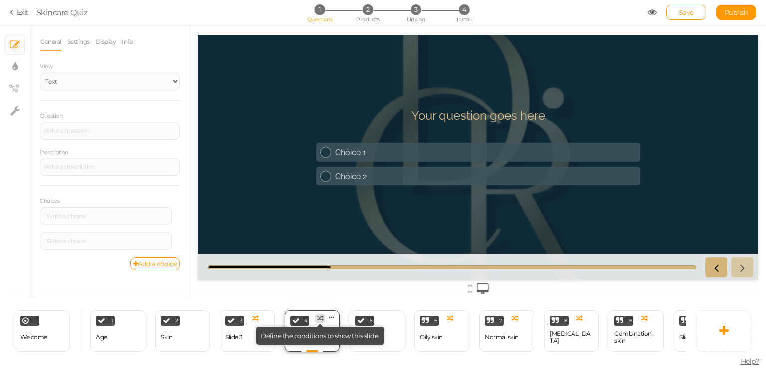
click at [319, 315] on icon at bounding box center [320, 318] width 6 height 6
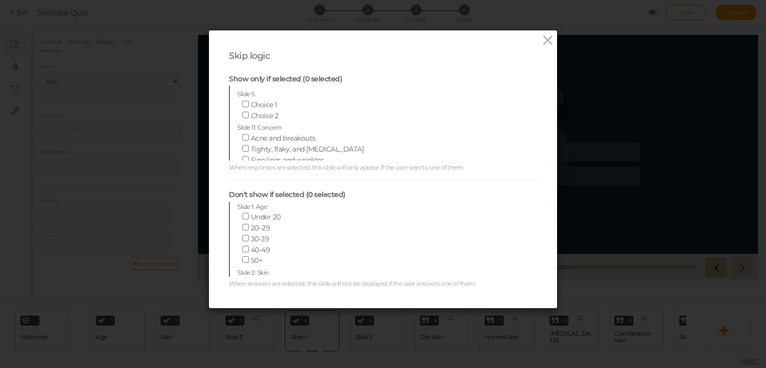
scroll to position [150, 0]
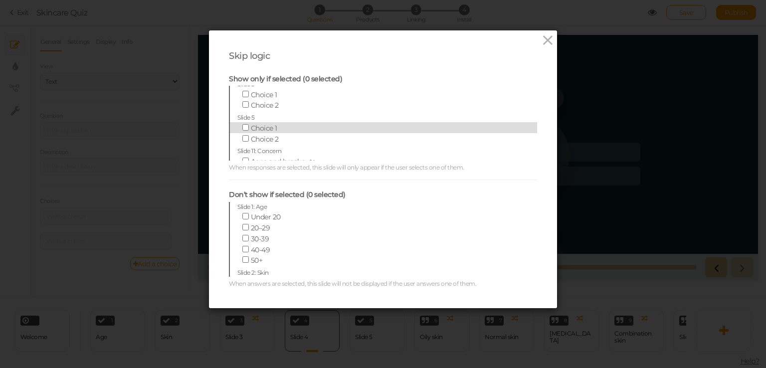
click at [274, 128] on label "Choice 1" at bounding box center [376, 127] width 276 height 11
click at [249, 128] on input "Choice 1" at bounding box center [246, 127] width 6 height 6
checkbox input "true"
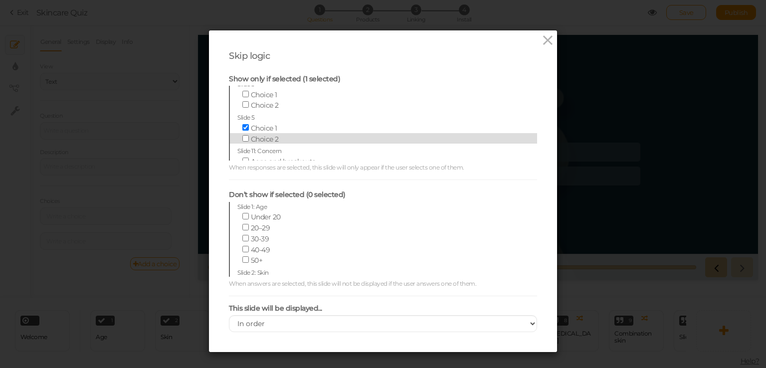
click at [269, 136] on span "Choice 2" at bounding box center [265, 139] width 28 height 9
click at [249, 136] on input "Choice 2" at bounding box center [246, 138] width 6 height 6
click at [269, 136] on span "Choice 2" at bounding box center [265, 139] width 28 height 9
click at [249, 136] on input "Choice 2" at bounding box center [246, 138] width 6 height 6
checkbox input "false"
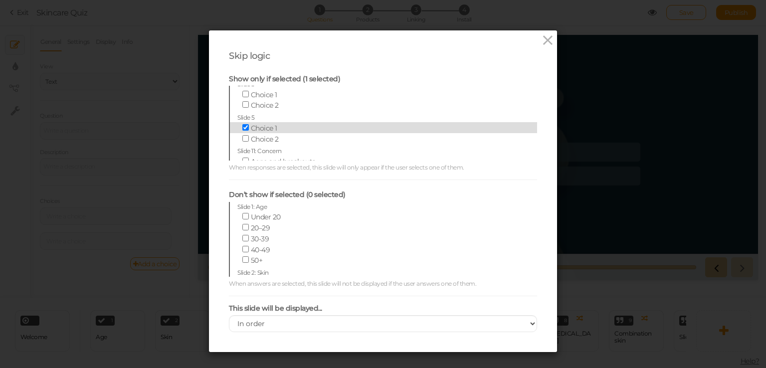
click at [272, 127] on span "Choice 1" at bounding box center [264, 128] width 26 height 9
click at [249, 127] on input "Choice 1" at bounding box center [246, 127] width 6 height 6
checkbox input "false"
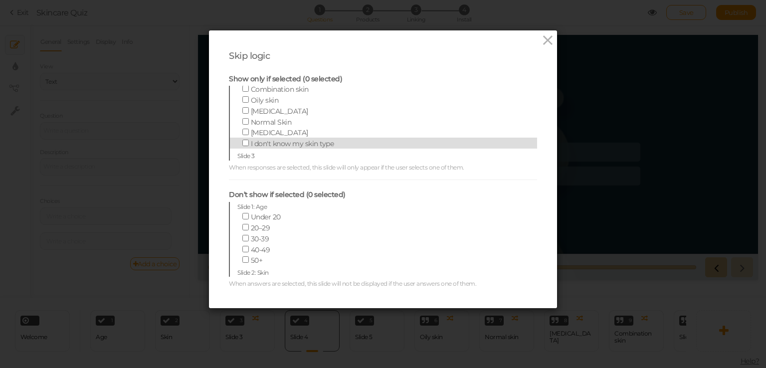
scroll to position [100, 0]
click at [262, 140] on span "Choice 1" at bounding box center [264, 144] width 26 height 9
click at [249, 141] on input "Choice 1" at bounding box center [246, 144] width 6 height 6
checkbox input "true"
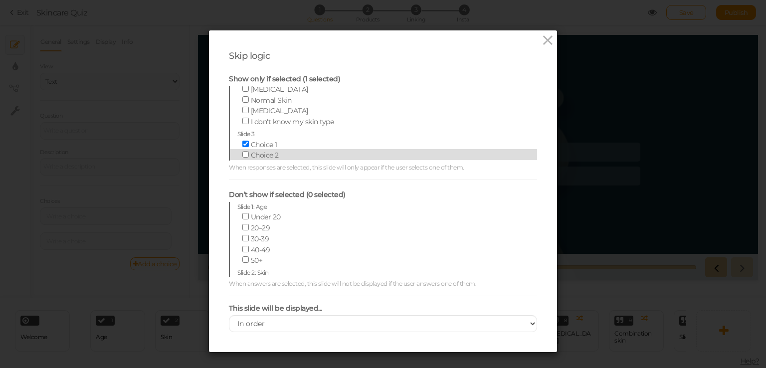
click at [262, 149] on label "Choice 2" at bounding box center [376, 154] width 276 height 11
click at [249, 151] on input "Choice 2" at bounding box center [246, 154] width 6 height 6
checkbox input "true"
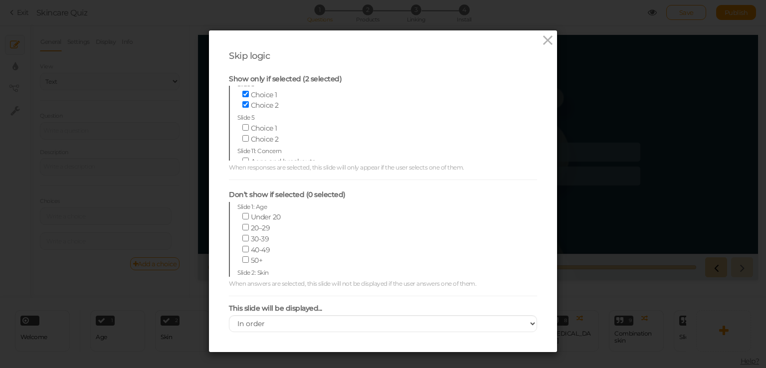
click at [587, 131] on div "Skip logic Show only if selected (2 selected) Slide 1: Age Under 20 20–29 30-39…" at bounding box center [383, 184] width 766 height 368
click at [543, 44] on icon at bounding box center [548, 40] width 14 height 15
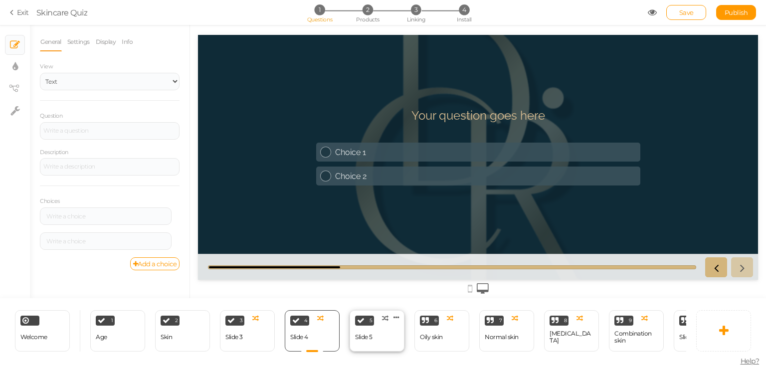
click at [376, 339] on div "5 Slide 5 × Define the conditions to show this slide. Clone Change type Delete" at bounding box center [377, 330] width 55 height 41
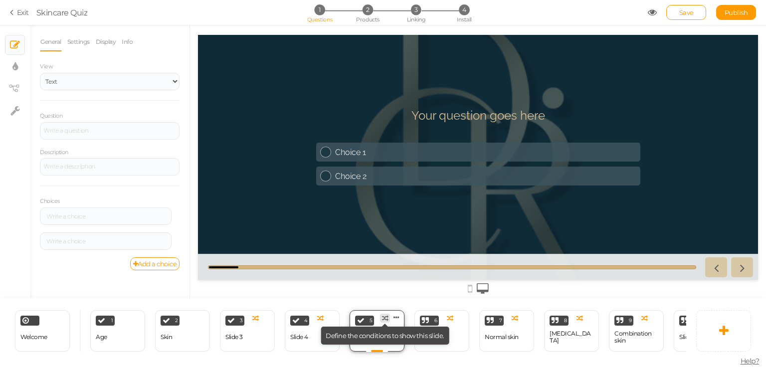
click at [384, 315] on icon at bounding box center [385, 318] width 6 height 6
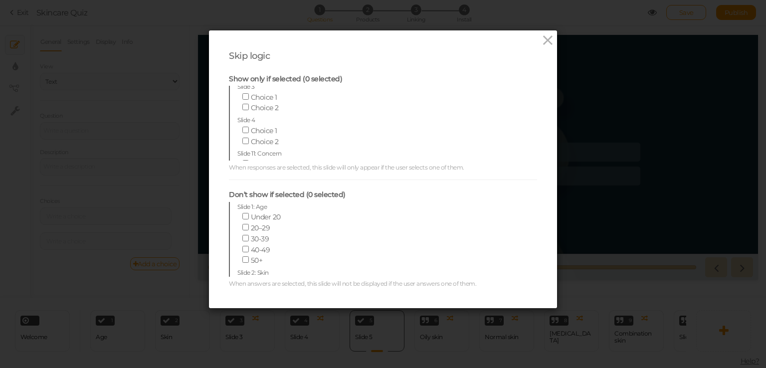
scroll to position [150, 0]
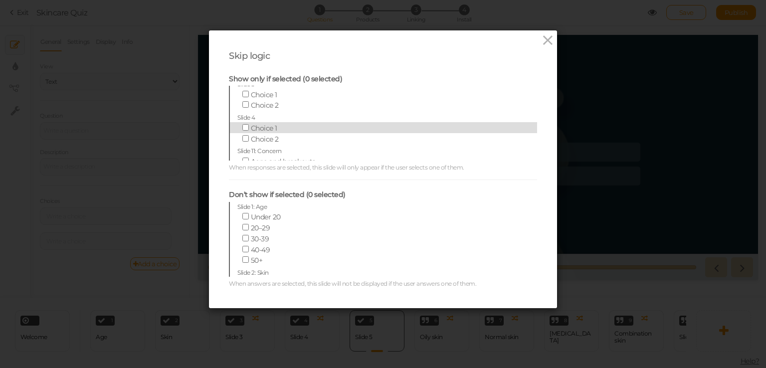
click at [267, 126] on span "Choice 1" at bounding box center [264, 128] width 26 height 9
click at [249, 126] on input "Choice 1" at bounding box center [246, 127] width 6 height 6
checkbox input "true"
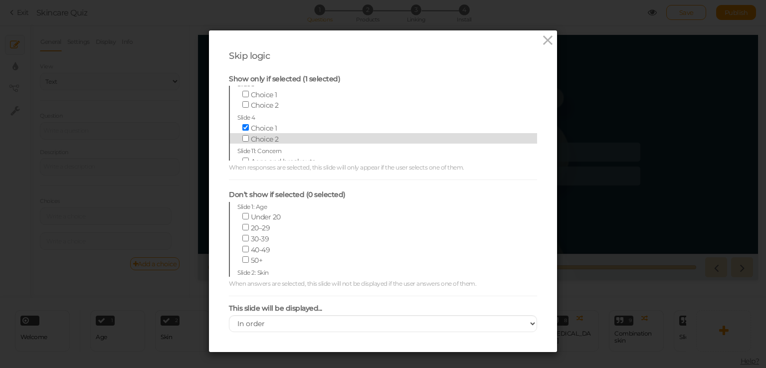
click at [265, 135] on span "Choice 2" at bounding box center [265, 139] width 28 height 9
click at [249, 135] on input "Choice 2" at bounding box center [246, 138] width 6 height 6
checkbox input "true"
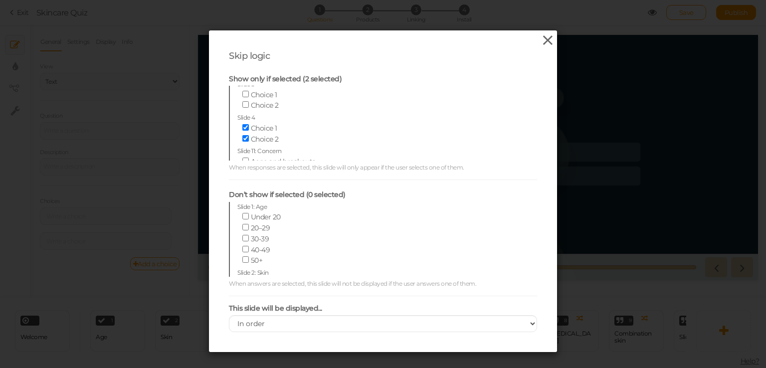
click at [542, 46] on icon at bounding box center [548, 40] width 14 height 15
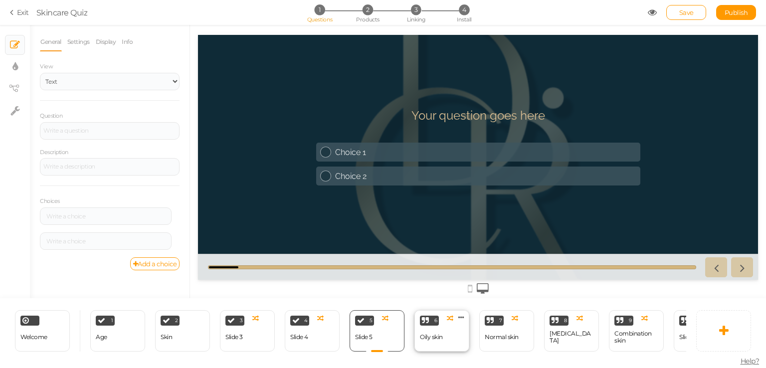
click at [433, 337] on div "Oily skin" at bounding box center [431, 337] width 23 height 17
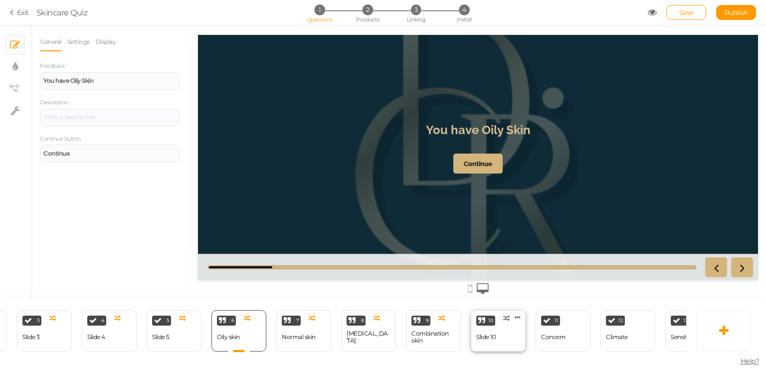
scroll to position [0, 220]
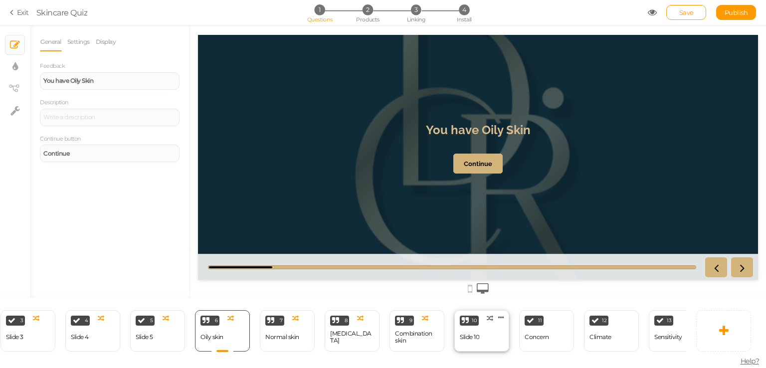
click at [471, 334] on div "Slide 10" at bounding box center [469, 337] width 19 height 7
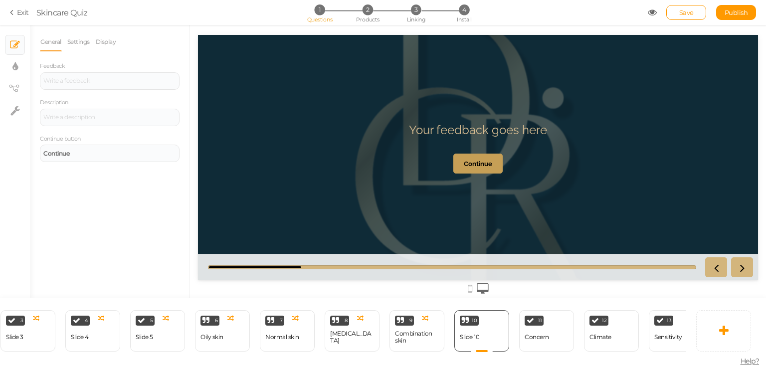
click at [483, 169] on link "Continue" at bounding box center [478, 164] width 49 height 20
click at [537, 342] on div "11 Concern × Define the conditions to show this slide. Clone Change type Delete" at bounding box center [546, 330] width 55 height 41
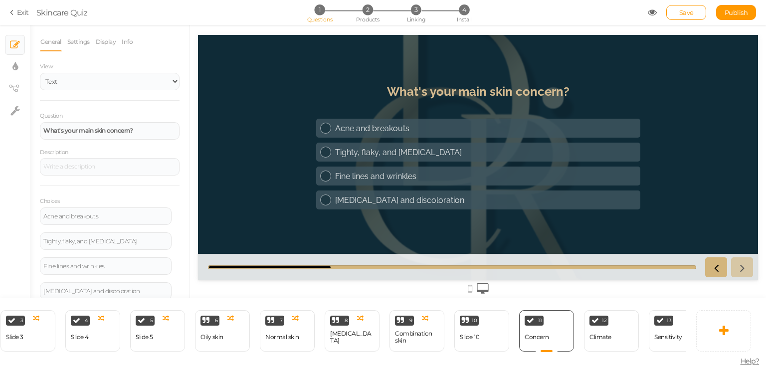
scroll to position [0, 0]
click at [605, 334] on div "Climate" at bounding box center [601, 337] width 22 height 7
select select "2"
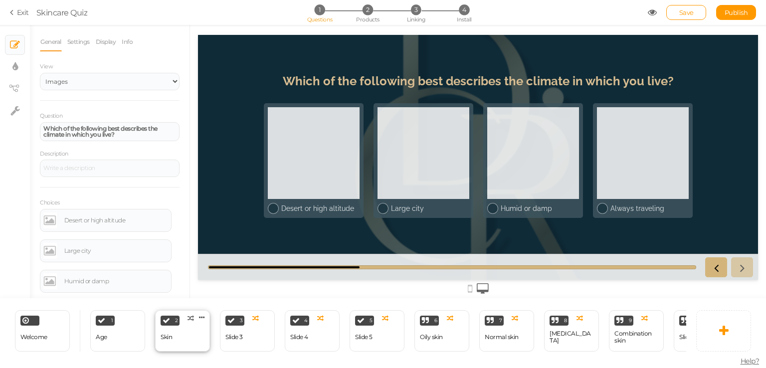
drag, startPoint x: 188, startPoint y: 333, endPoint x: 200, endPoint y: 326, distance: 14.5
click at [188, 333] on div "2 Skin × Define the conditions to show this slide. Clone Change type Delete" at bounding box center [182, 330] width 55 height 41
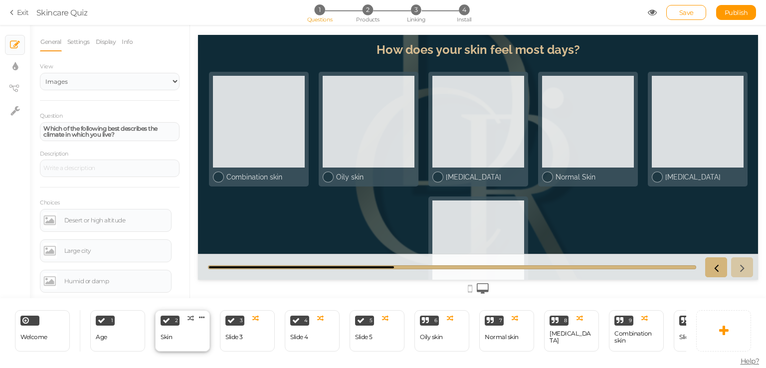
select select "2"
click at [13, 266] on div "× Slides × Display settings × View tree × Settings" at bounding box center [15, 161] width 30 height 273
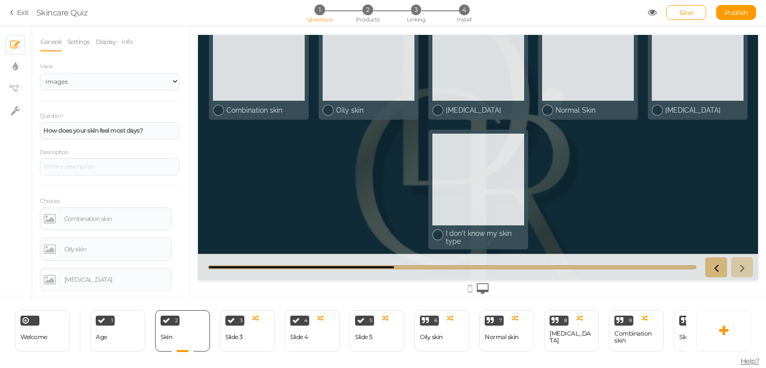
click at [649, 12] on icon at bounding box center [652, 12] width 9 height 9
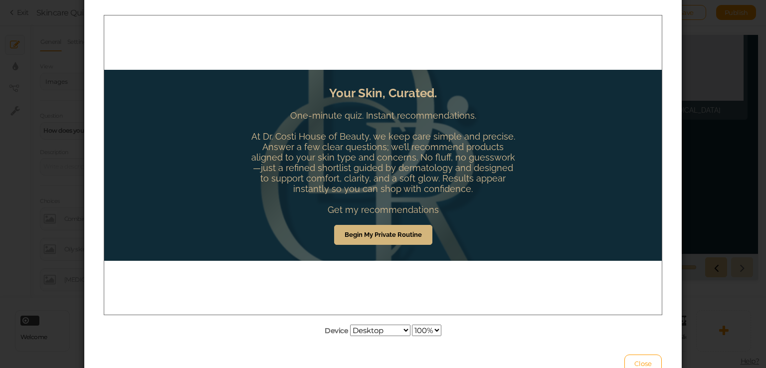
scroll to position [50, 0]
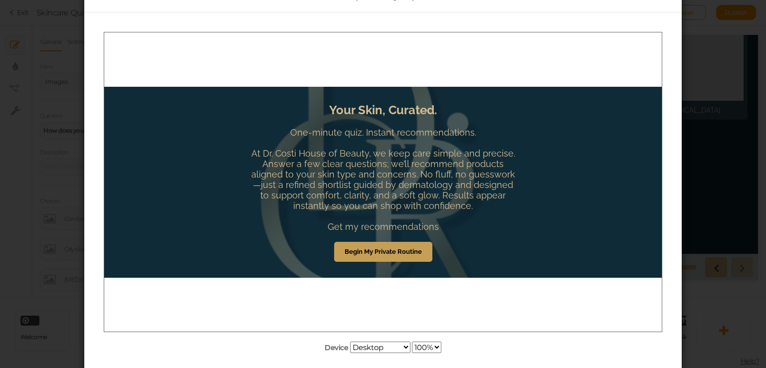
click at [402, 249] on strong "Begin My Private Routine" at bounding box center [383, 251] width 77 height 7
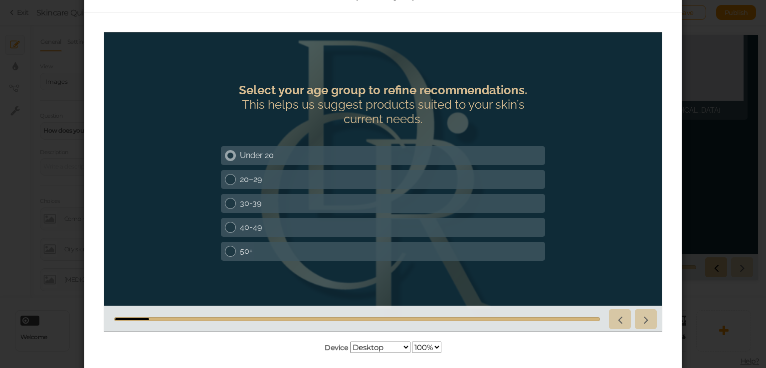
click at [267, 157] on div "Under 20" at bounding box center [390, 154] width 301 height 9
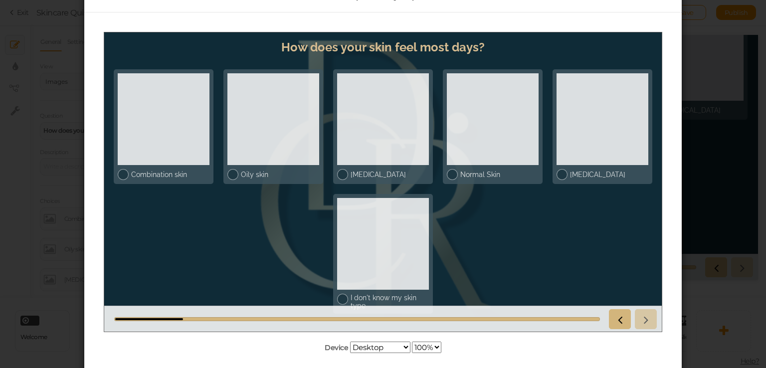
scroll to position [12, 0]
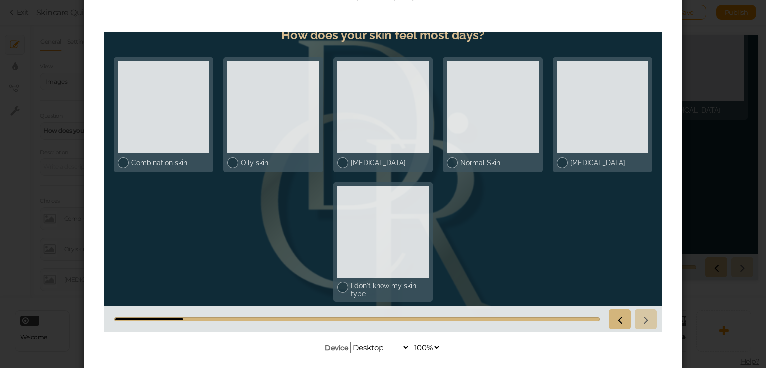
click at [707, 161] on div "This is a preview of your pickzen Device Desktop Small mobile Large mobile 100%…" at bounding box center [383, 184] width 766 height 368
click at [723, 118] on div "This is a preview of your pickzen Device Desktop Small mobile Large mobile 100%…" at bounding box center [383, 184] width 766 height 368
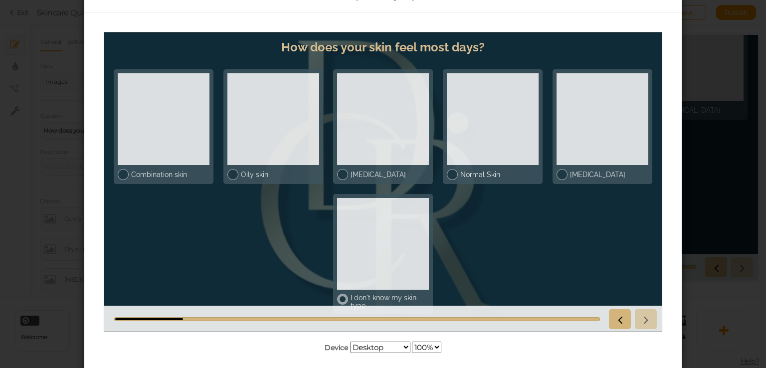
click at [381, 259] on div at bounding box center [383, 244] width 92 height 92
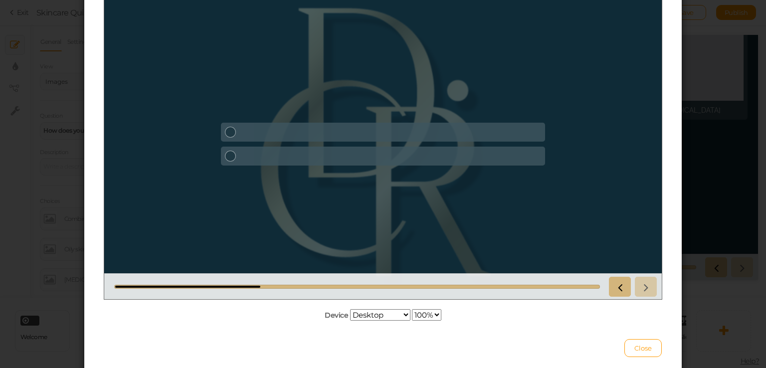
scroll to position [100, 0]
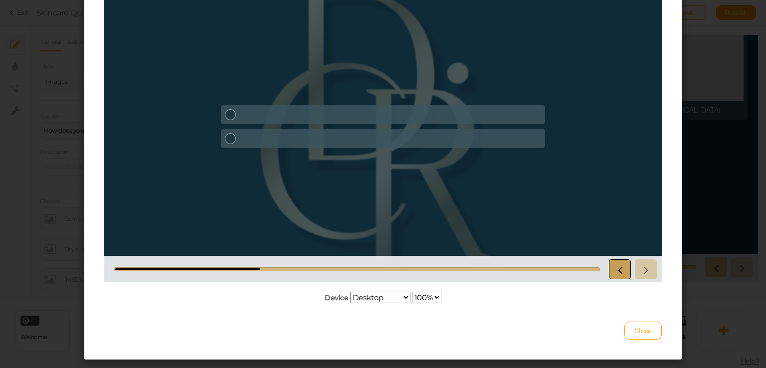
click at [614, 262] on link at bounding box center [620, 269] width 22 height 20
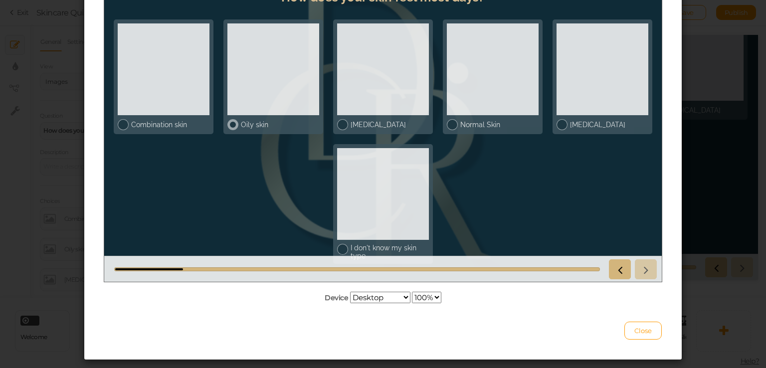
click at [237, 109] on div at bounding box center [274, 69] width 92 height 92
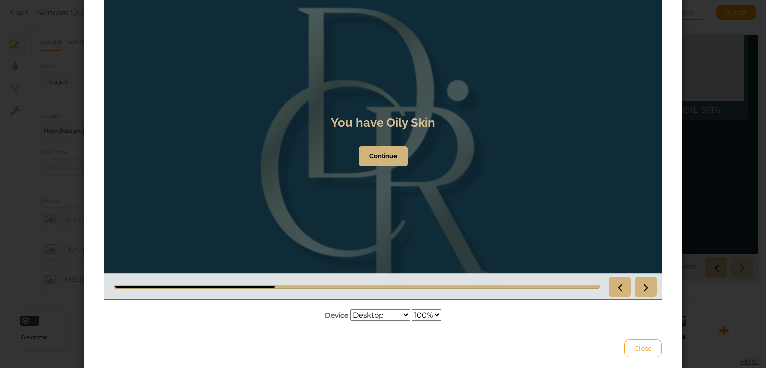
scroll to position [120, 0]
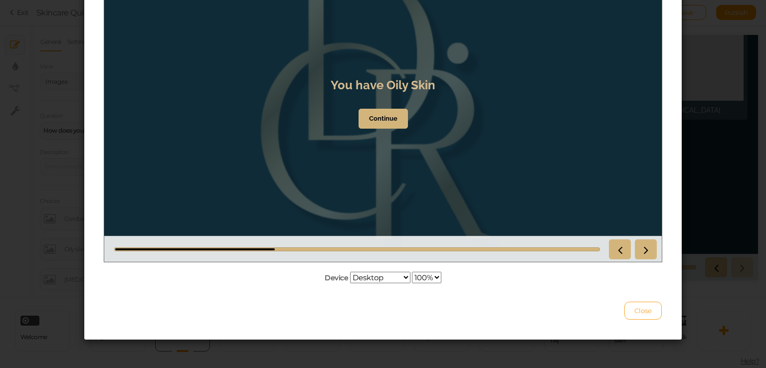
click at [636, 308] on span "Close" at bounding box center [643, 311] width 17 height 8
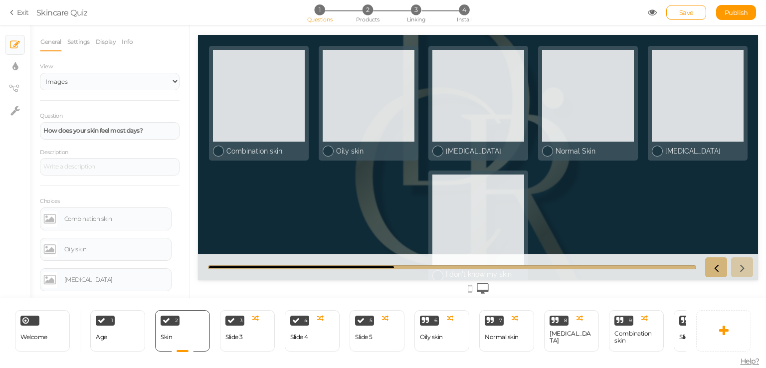
scroll to position [0, 0]
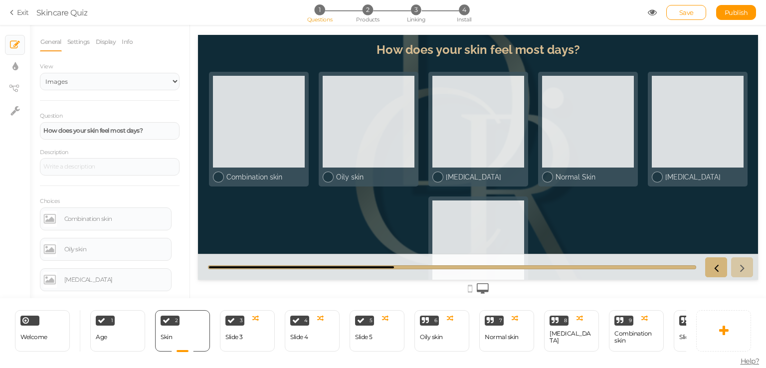
click at [239, 348] on div "Welcome Delete 1 Age × Define the conditions to show this slide. Clone Change t…" at bounding box center [343, 330] width 687 height 65
click at [115, 336] on div "1 Age × Define the conditions to show this slide. Clone Change type Delete" at bounding box center [117, 330] width 55 height 41
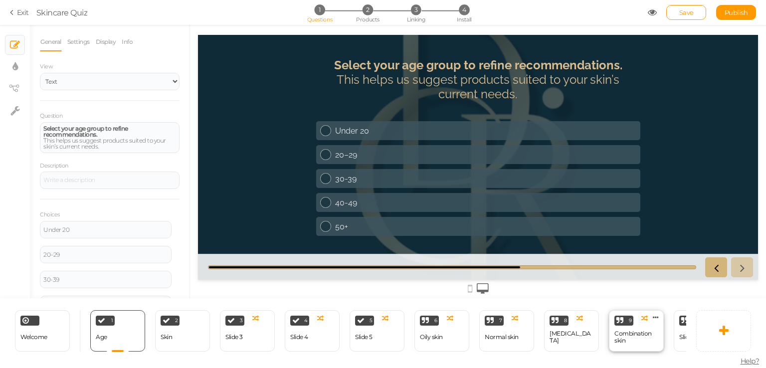
click at [621, 330] on div "Combination skin" at bounding box center [637, 337] width 44 height 14
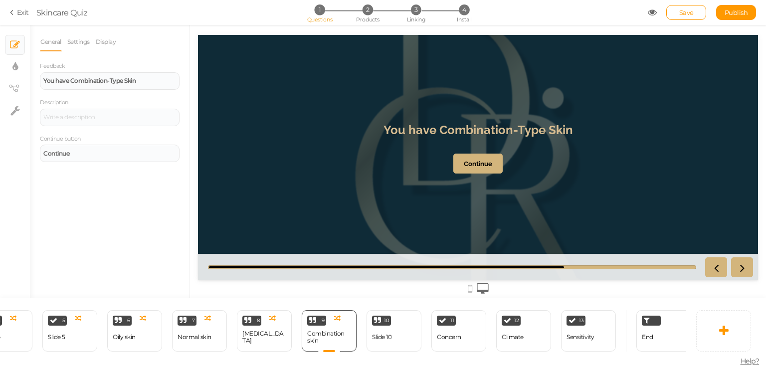
scroll to position [0, 317]
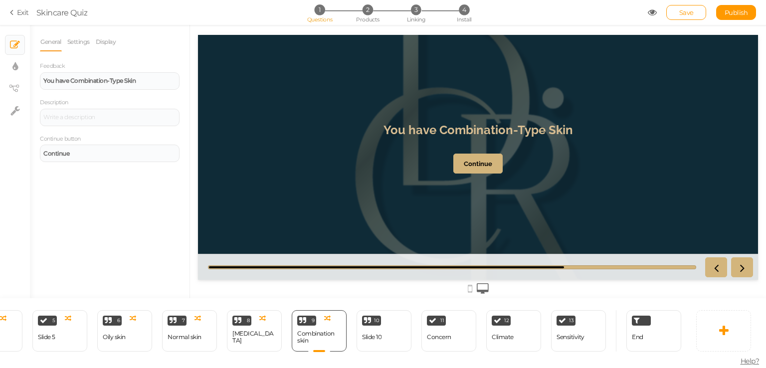
click at [417, 334] on div "11 Concern × Define the conditions to show this slide. Clone Change type Delete" at bounding box center [449, 330] width 65 height 41
click at [435, 334] on div "Concern" at bounding box center [439, 337] width 24 height 7
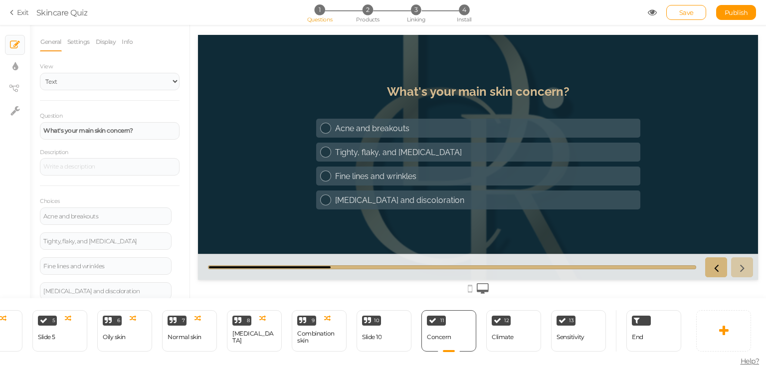
scroll to position [0, 0]
click at [525, 340] on div "12 Climate × Define the conditions to show this slide. Clone Change type Delete" at bounding box center [514, 330] width 55 height 41
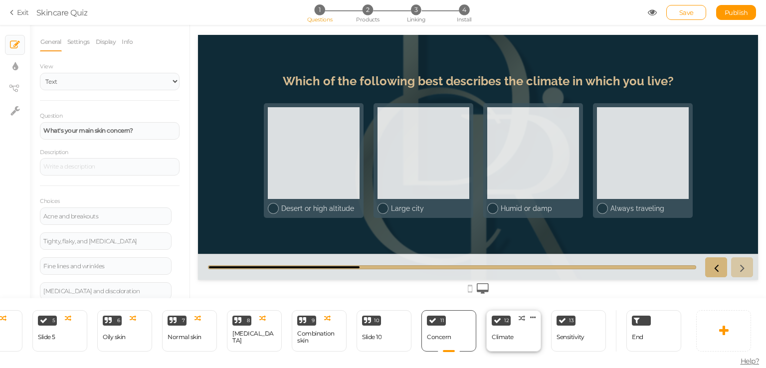
select select "2"
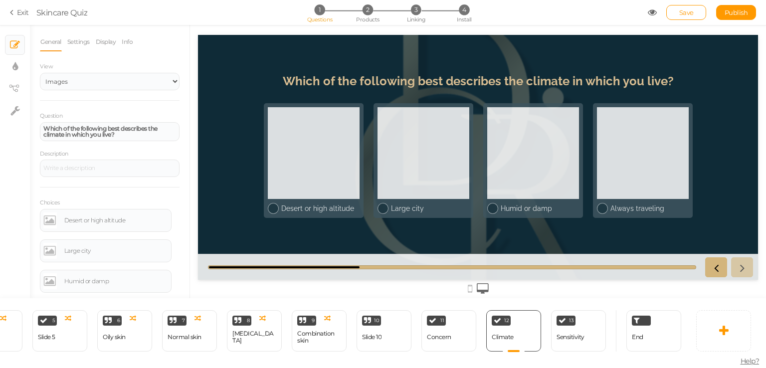
click at [731, 88] on header "Which of the following best describes the climate in which you live?" at bounding box center [478, 86] width 549 height 24
click at [588, 326] on div "13 Sensitivity × Define the conditions to show this slide. Clone Change type De…" at bounding box center [578, 330] width 55 height 41
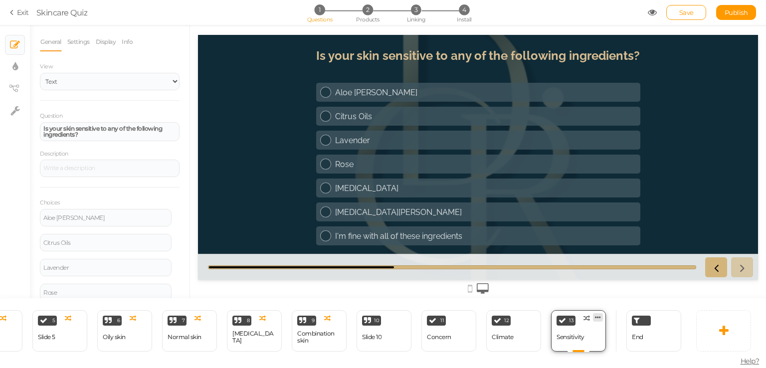
click at [597, 314] on icon at bounding box center [598, 317] width 6 height 7
click at [571, 291] on div at bounding box center [478, 288] width 560 height 16
click at [655, 347] on div "End" at bounding box center [654, 330] width 55 height 41
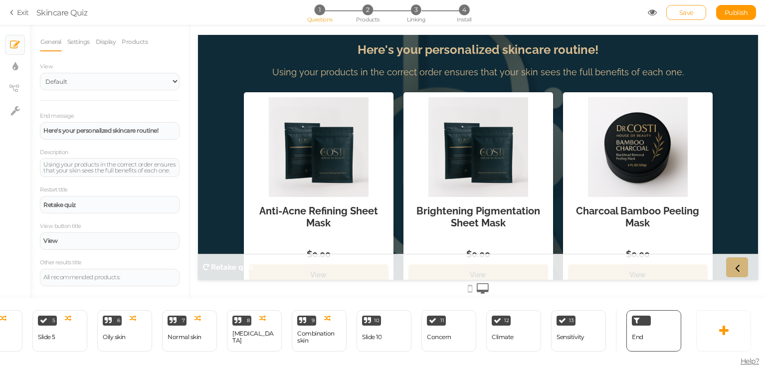
click at [683, 8] on span "Save" at bounding box center [687, 12] width 14 height 8
click at [665, 10] on div "Save Publish View published." at bounding box center [702, 12] width 109 height 15
click at [677, 13] on link "Save" at bounding box center [687, 12] width 40 height 15
